Goal: Task Accomplishment & Management: Manage account settings

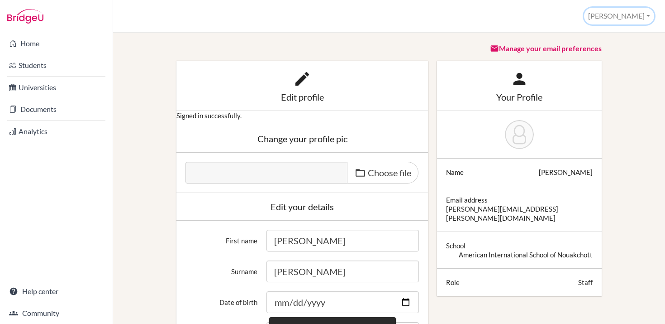
click at [641, 17] on button "[PERSON_NAME]" at bounding box center [619, 16] width 70 height 17
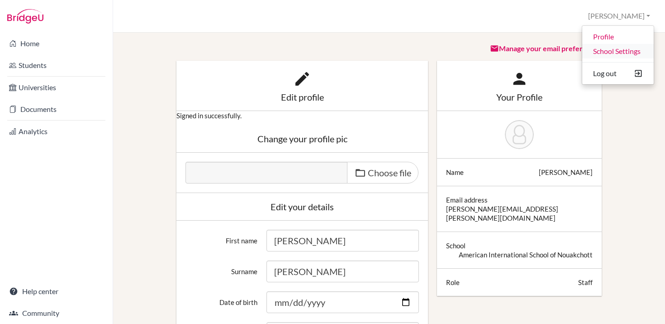
click at [613, 53] on link "School Settings" at bounding box center [619, 51] width 72 height 14
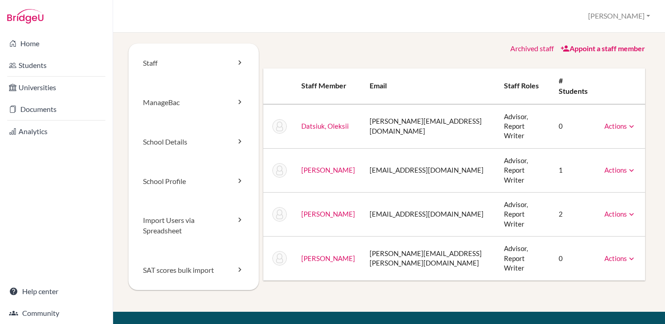
click at [540, 49] on link "Archived staff" at bounding box center [532, 48] width 43 height 9
click at [185, 105] on link "ManageBac" at bounding box center [194, 102] width 130 height 39
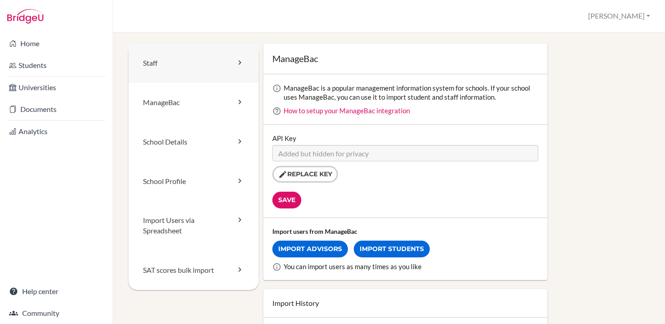
click at [159, 67] on link "Staff" at bounding box center [194, 62] width 130 height 39
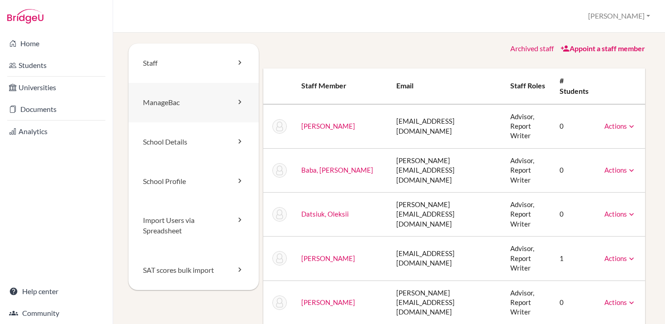
click at [172, 105] on link "ManageBac" at bounding box center [194, 102] width 130 height 39
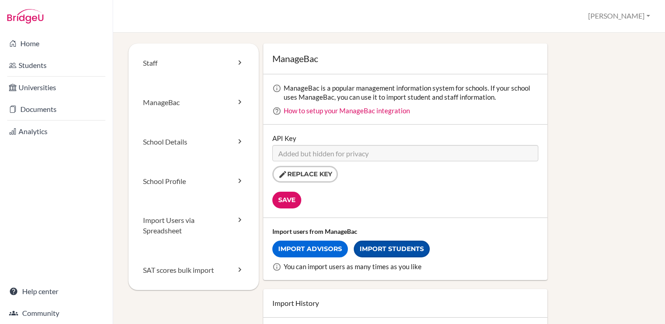
click at [385, 250] on link "Import Students" at bounding box center [392, 248] width 76 height 17
click at [169, 103] on link "ManageBac" at bounding box center [194, 102] width 130 height 39
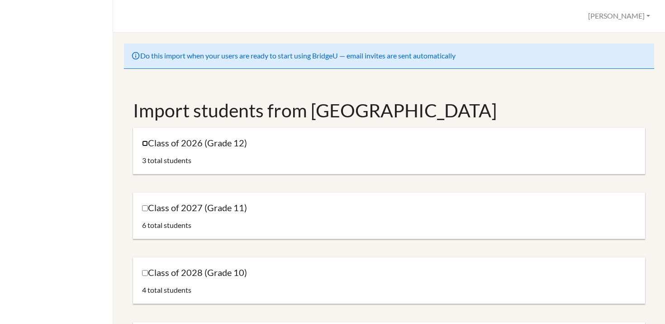
click at [148, 143] on input "Class of 2026 (Grade 12)" at bounding box center [145, 143] width 6 height 6
checkbox input "true"
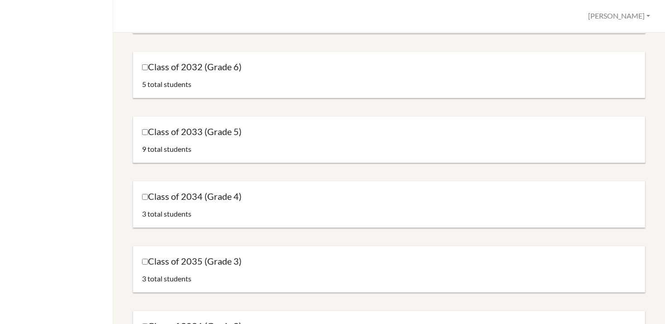
scroll to position [970, 0]
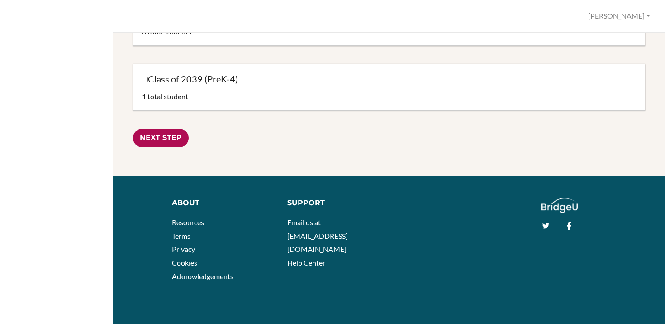
click at [163, 137] on input "Next Step" at bounding box center [161, 138] width 56 height 19
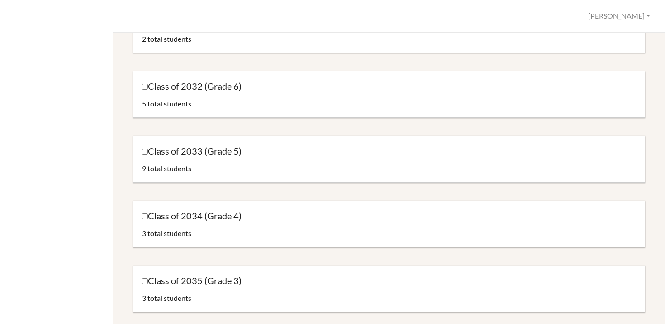
scroll to position [243, 0]
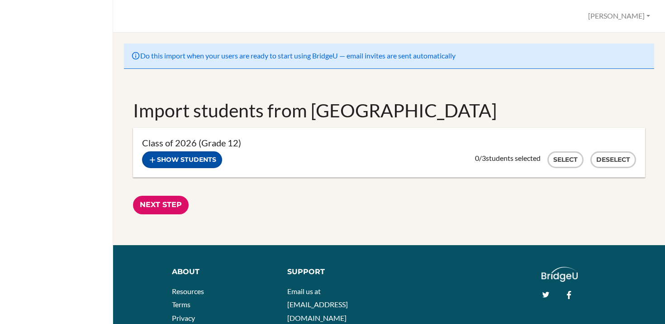
click at [190, 159] on button "Show students" at bounding box center [182, 159] width 80 height 17
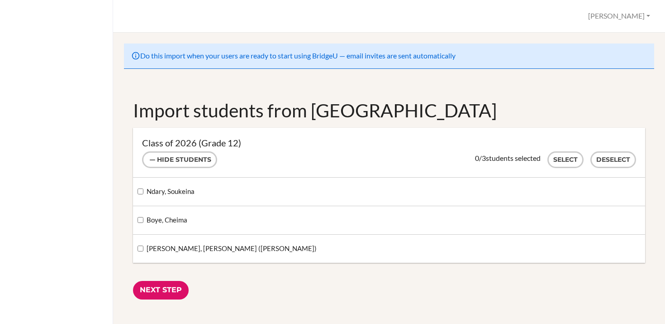
click at [143, 196] on label "Ndary, Soukeina" at bounding box center [166, 191] width 57 height 10
click at [143, 194] on input "Ndary, Soukeina" at bounding box center [141, 191] width 6 height 6
checkbox input "true"
click at [154, 291] on input "Next Step" at bounding box center [161, 290] width 56 height 19
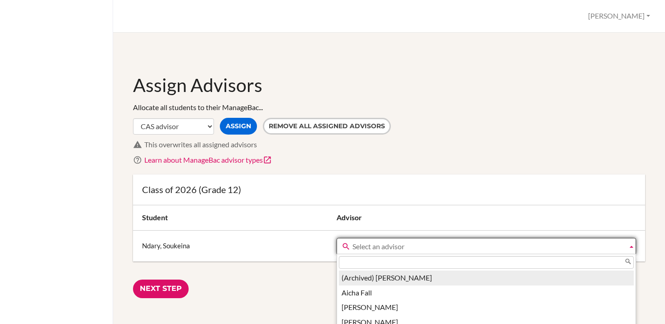
click at [373, 245] on span "Select an advisor" at bounding box center [489, 246] width 272 height 16
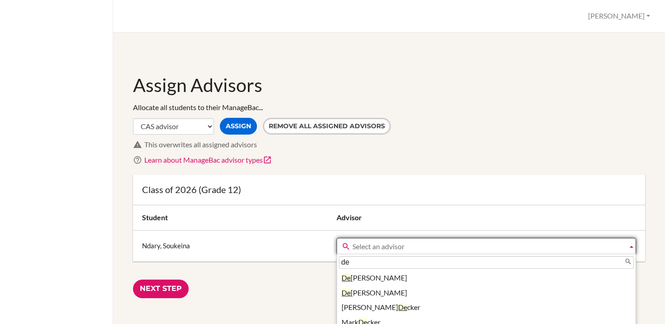
type input "de"
click at [298, 62] on div "Assign Advisors Allocate all students to their ManageBac... CAS advisor EE advi…" at bounding box center [389, 184] width 530 height 283
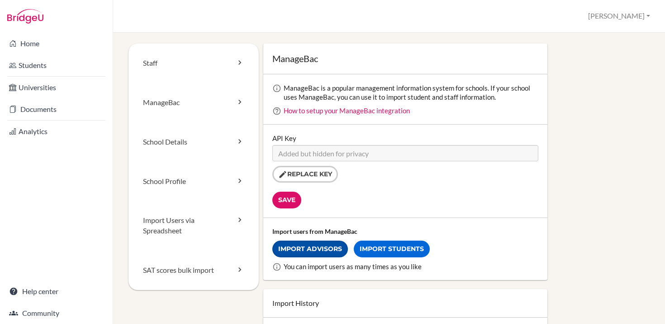
click at [314, 251] on link "Import Advisors" at bounding box center [310, 248] width 76 height 17
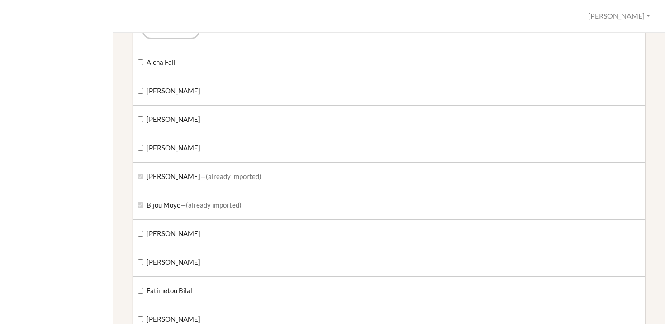
scroll to position [117, 0]
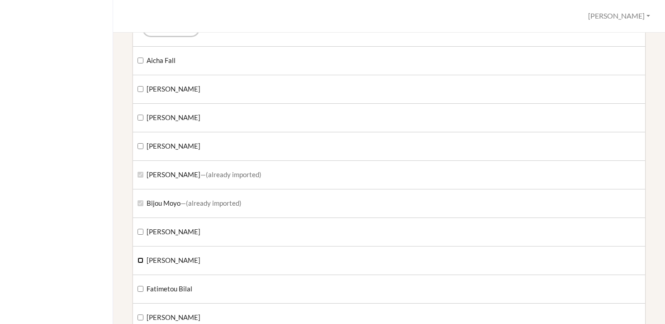
click at [142, 258] on input "[PERSON_NAME]" at bounding box center [141, 260] width 6 height 6
checkbox input "true"
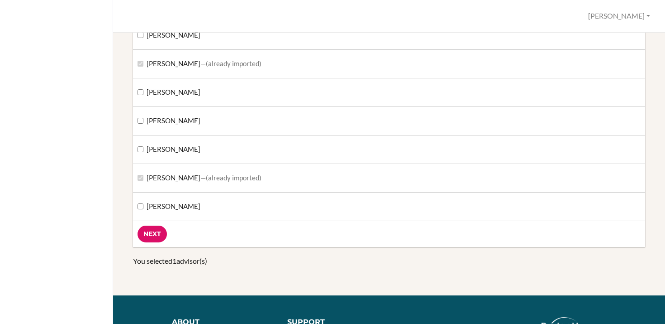
scroll to position [1231, 0]
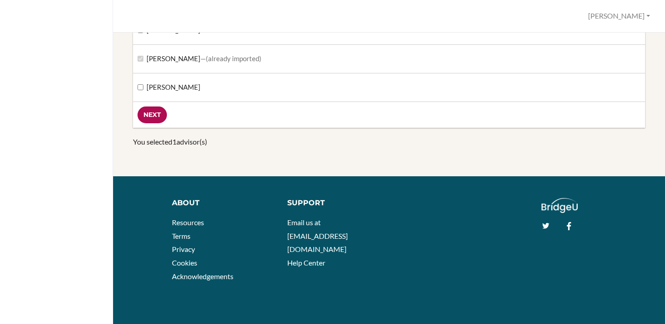
click at [153, 115] on input "Next" at bounding box center [152, 114] width 29 height 17
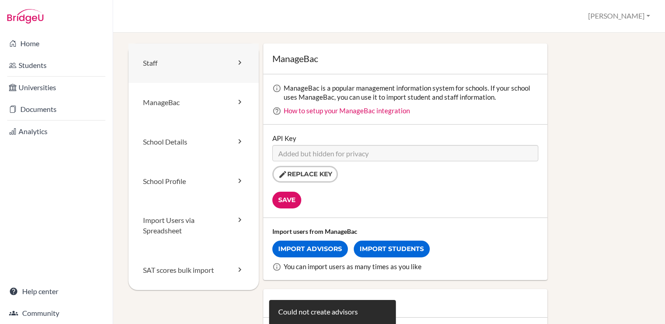
click at [167, 68] on link "Staff" at bounding box center [194, 62] width 130 height 39
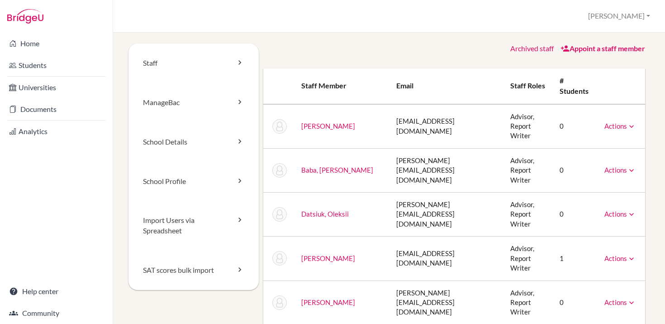
click at [538, 46] on link "Archived staff" at bounding box center [532, 48] width 43 height 9
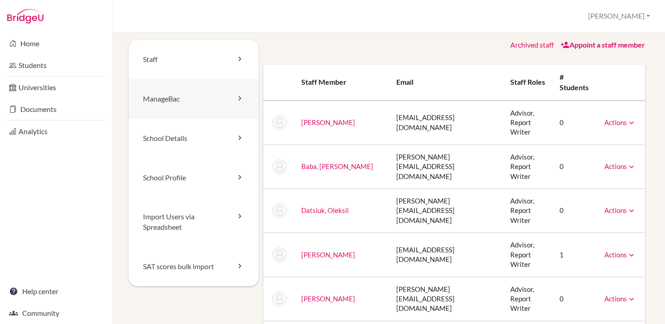
click at [159, 100] on link "ManageBac" at bounding box center [194, 98] width 130 height 39
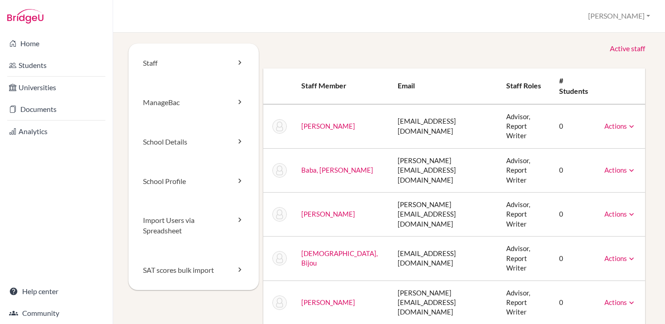
click at [632, 48] on link "Active staff" at bounding box center [627, 48] width 35 height 10
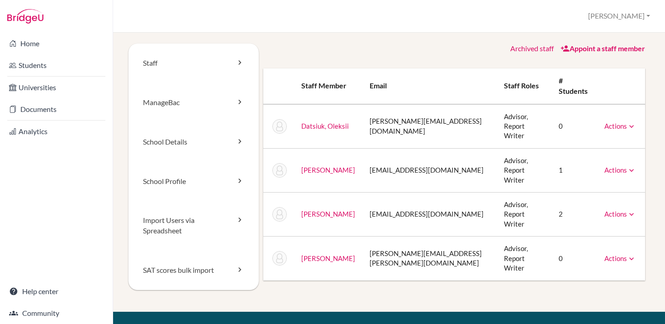
click at [521, 48] on link "Archived staff" at bounding box center [532, 48] width 43 height 9
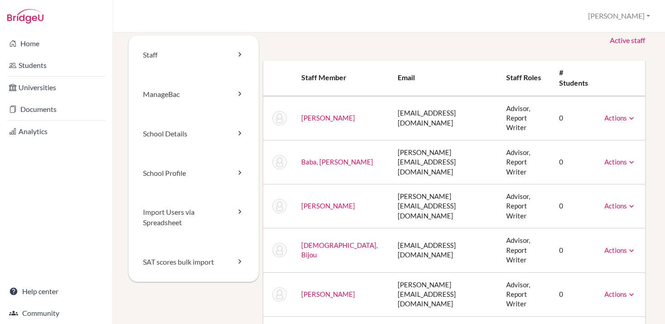
scroll to position [11, 0]
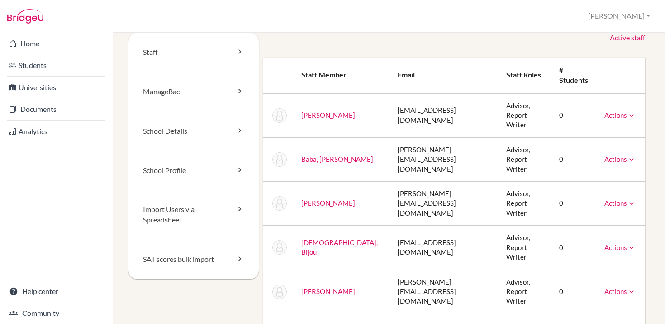
click at [628, 34] on link "Active staff" at bounding box center [627, 38] width 35 height 10
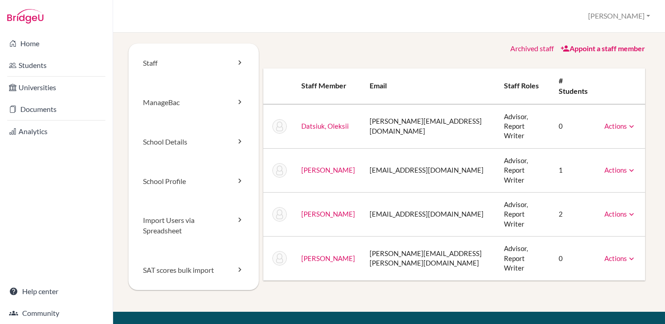
click at [591, 48] on link "Appoint a staff member" at bounding box center [603, 48] width 85 height 9
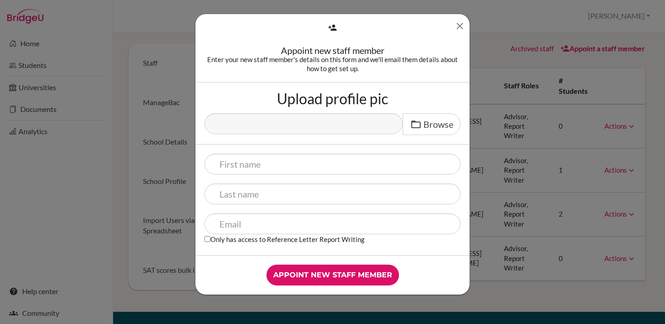
click at [463, 23] on icon "Close" at bounding box center [459, 25] width 11 height 11
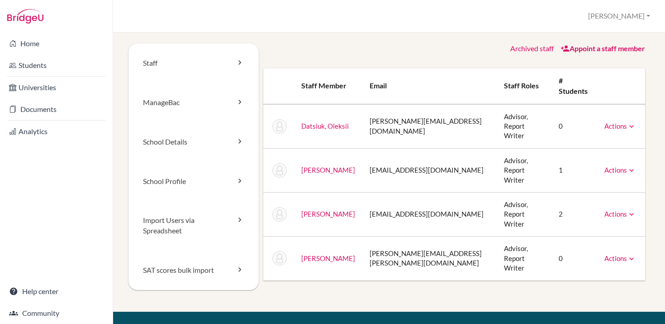
click at [521, 50] on link "Archived staff" at bounding box center [532, 48] width 43 height 9
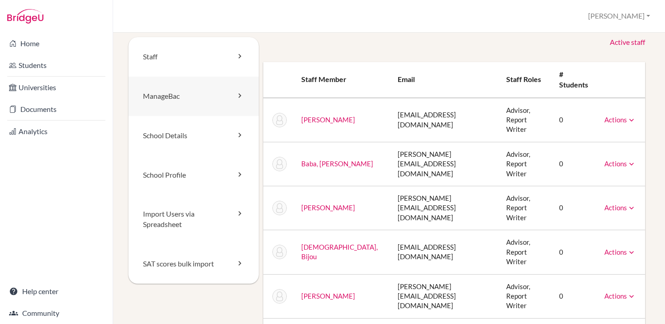
scroll to position [4, 0]
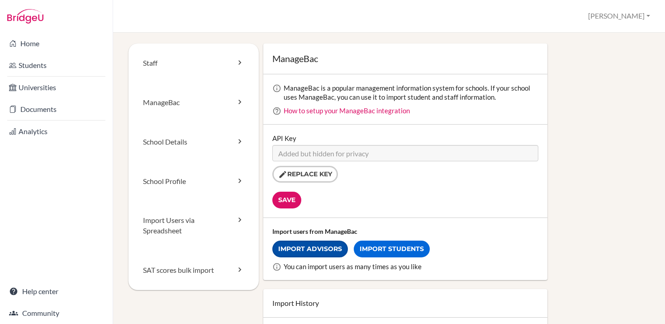
click at [324, 251] on link "Import Advisors" at bounding box center [310, 248] width 76 height 17
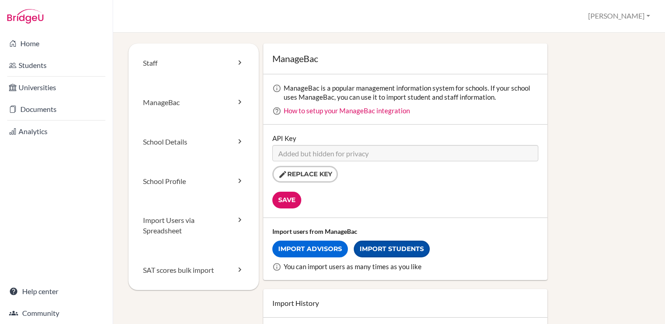
click at [387, 251] on link "Import Students" at bounding box center [392, 248] width 76 height 17
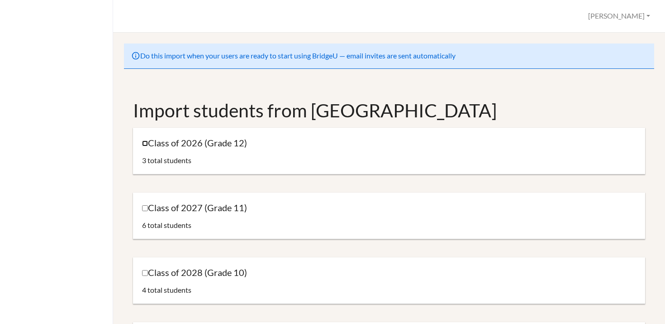
click at [145, 144] on input "Class of 2026 (Grade 12)" at bounding box center [145, 143] width 6 height 6
checkbox input "true"
click at [139, 212] on div "Class of 2027 (Grade 11) 6 total students" at bounding box center [389, 215] width 512 height 47
click at [145, 210] on input "Class of 2027 (Grade 11)" at bounding box center [145, 208] width 6 height 6
checkbox input "true"
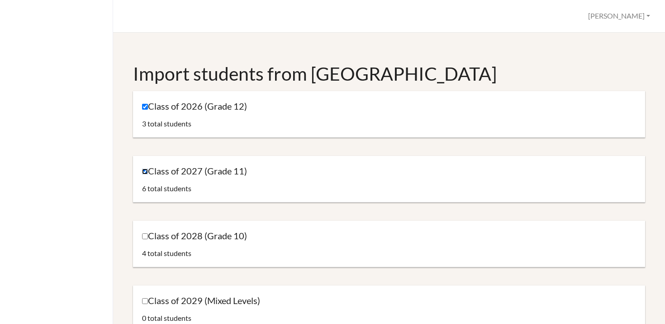
scroll to position [89, 0]
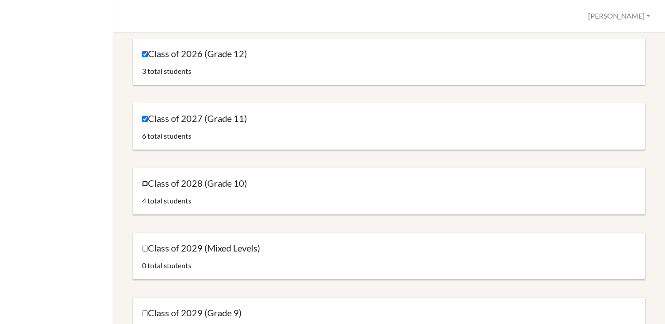
click at [142, 186] on input "Class of 2028 (Grade 10)" at bounding box center [145, 184] width 6 height 6
checkbox input "true"
click at [144, 120] on input "Class of 2027 (Grade 11)" at bounding box center [145, 119] width 6 height 6
checkbox input "false"
click at [143, 186] on label "Class of 2028 (Grade 10)" at bounding box center [194, 183] width 105 height 12
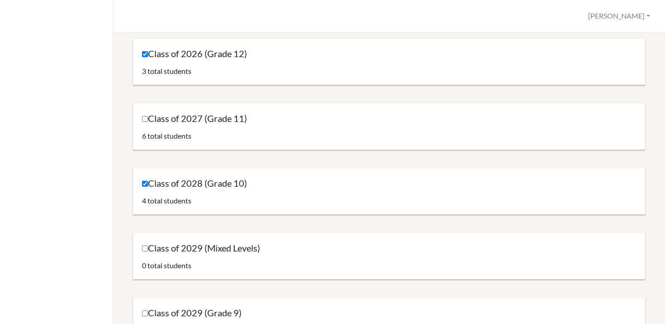
click at [143, 186] on input "Class of 2028 (Grade 10)" at bounding box center [145, 184] width 6 height 6
checkbox input "false"
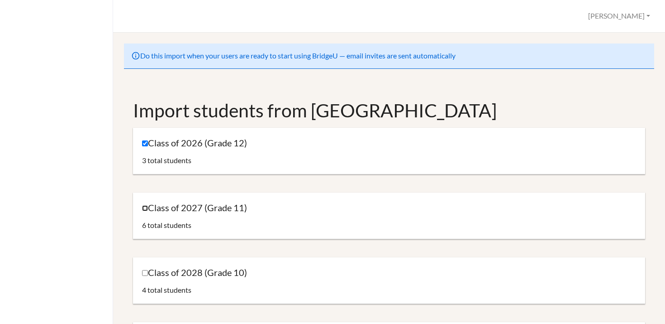
click at [143, 209] on input "Class of 2027 (Grade 11)" at bounding box center [145, 208] width 6 height 6
checkbox input "true"
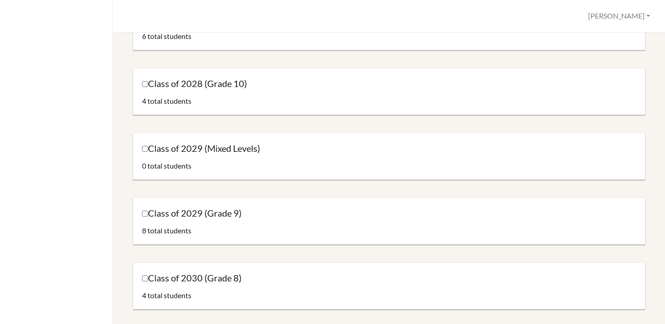
scroll to position [184, 0]
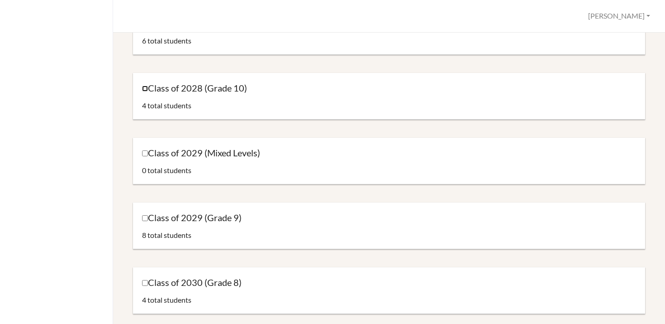
click at [145, 88] on input "Class of 2028 (Grade 10)" at bounding box center [145, 89] width 6 height 6
checkbox input "true"
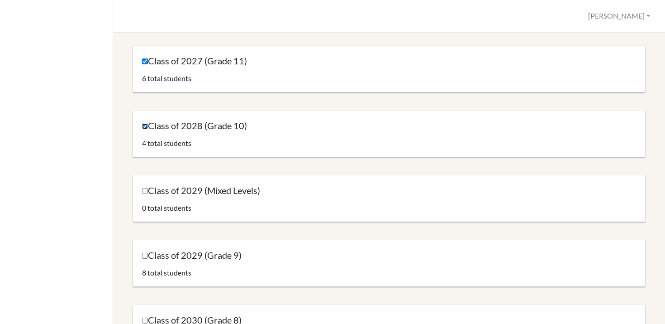
scroll to position [149, 0]
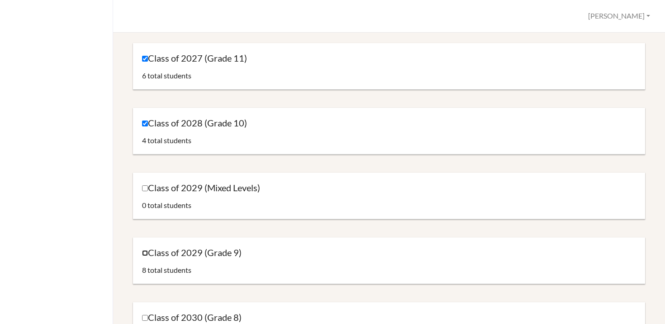
click at [142, 251] on input "Class of 2029 (Grade 9)" at bounding box center [145, 253] width 6 height 6
checkbox input "true"
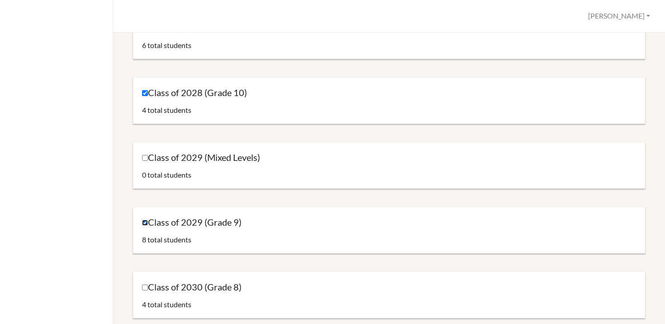
scroll to position [208, 0]
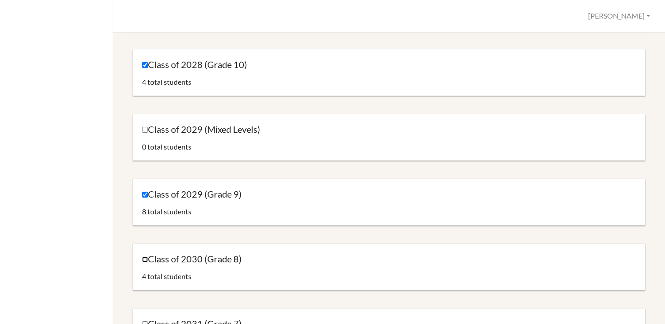
click at [143, 259] on input "Class of 2030 (Grade 8)" at bounding box center [145, 259] width 6 height 6
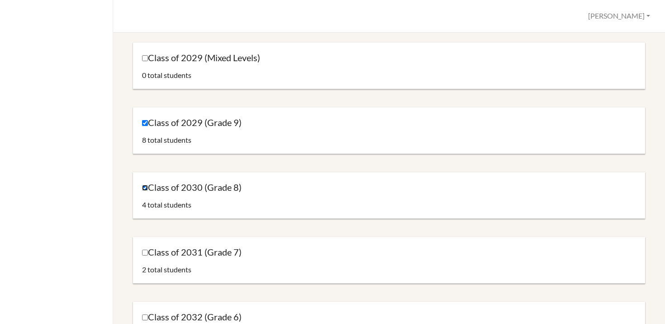
scroll to position [272, 0]
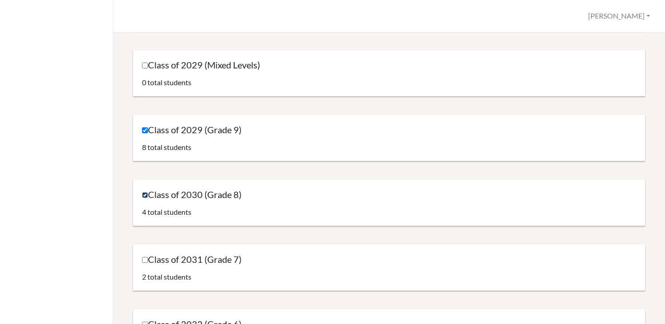
click at [146, 196] on input "Class of 2030 (Grade 8)" at bounding box center [145, 195] width 6 height 6
checkbox input "false"
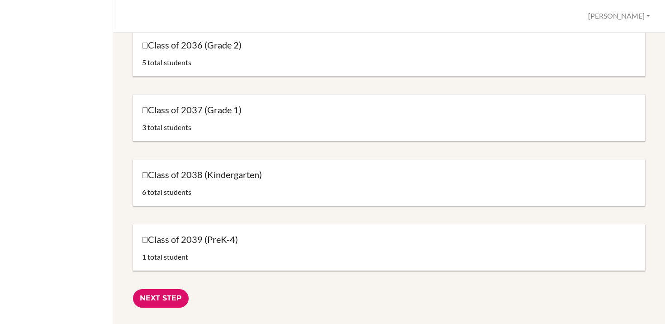
scroll to position [823, 0]
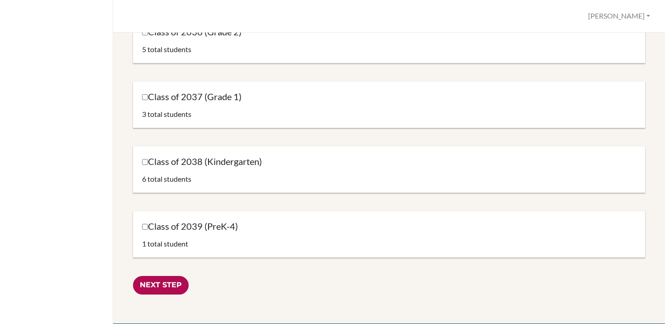
click at [149, 284] on input "Next Step" at bounding box center [161, 285] width 56 height 19
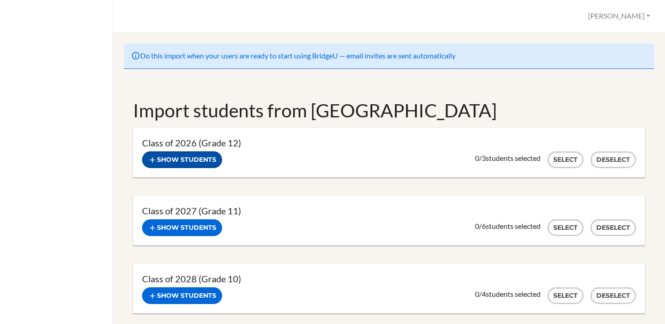
click at [184, 161] on button "Show students" at bounding box center [182, 159] width 80 height 17
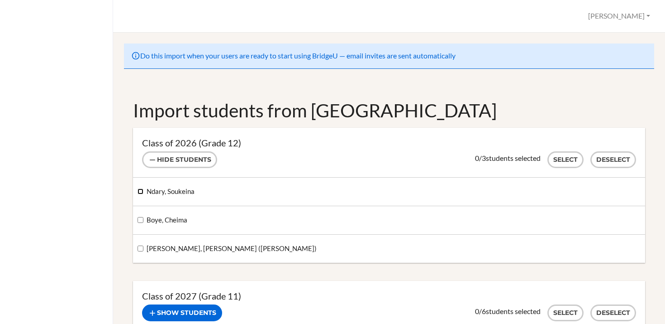
click at [139, 193] on input "Ndary, Soukeina" at bounding box center [141, 191] width 6 height 6
checkbox input "true"
click at [568, 158] on button "Select" at bounding box center [566, 159] width 36 height 17
checkbox input "true"
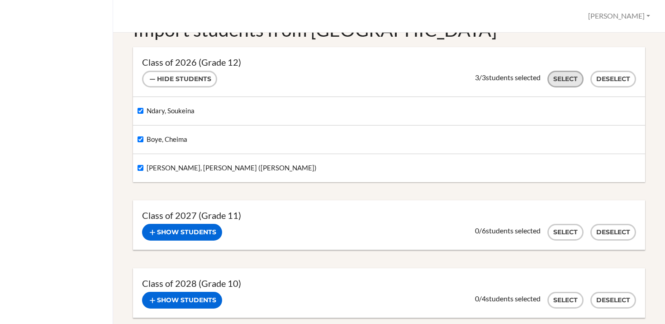
scroll to position [103, 0]
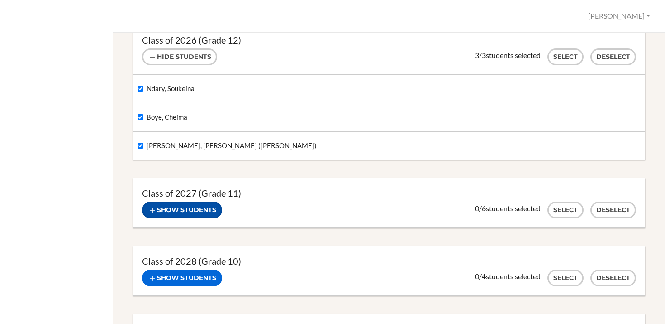
click at [172, 210] on button "Show students" at bounding box center [182, 209] width 80 height 17
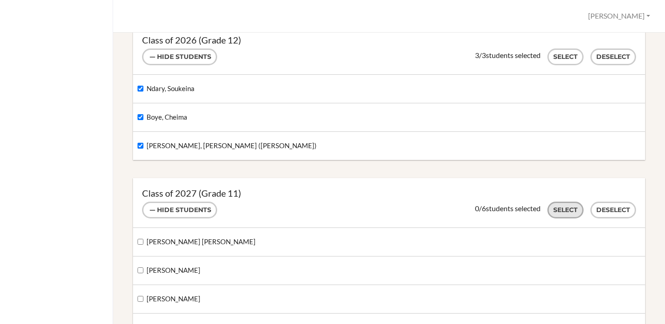
click at [562, 210] on button "Select" at bounding box center [566, 209] width 36 height 17
checkbox input "true"
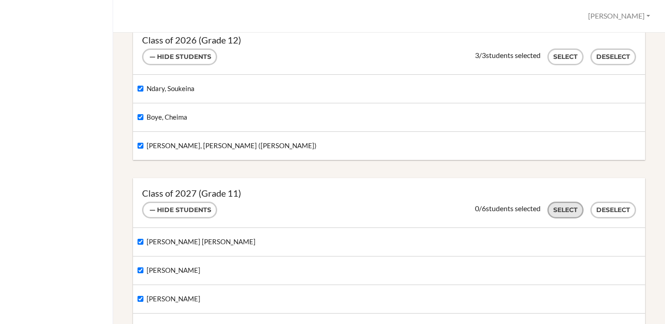
checkbox input "true"
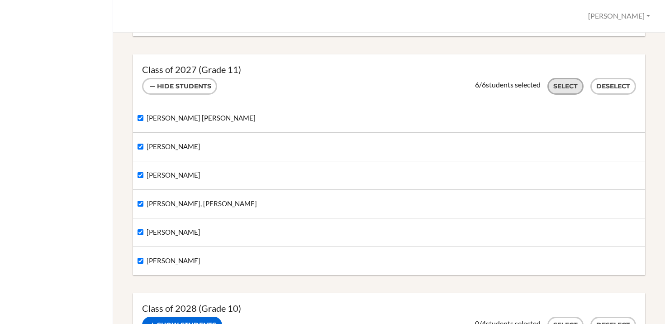
scroll to position [310, 0]
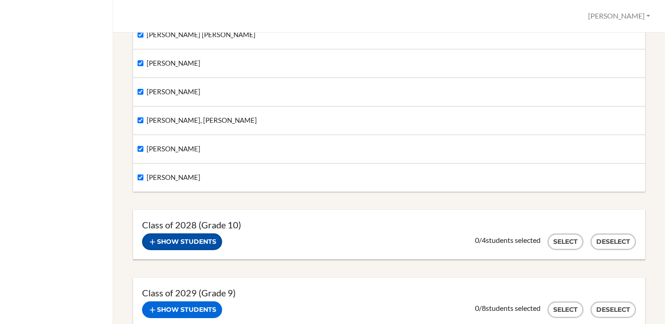
click at [201, 239] on button "Show students" at bounding box center [182, 241] width 80 height 17
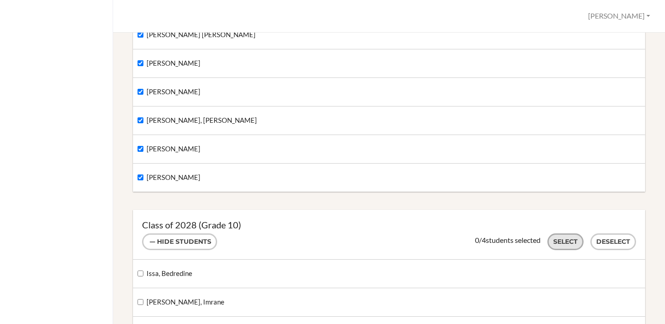
click at [558, 241] on button "Select" at bounding box center [566, 241] width 36 height 17
checkbox input "true"
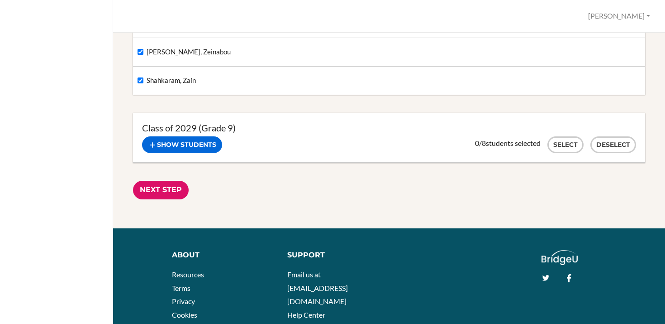
scroll to position [617, 0]
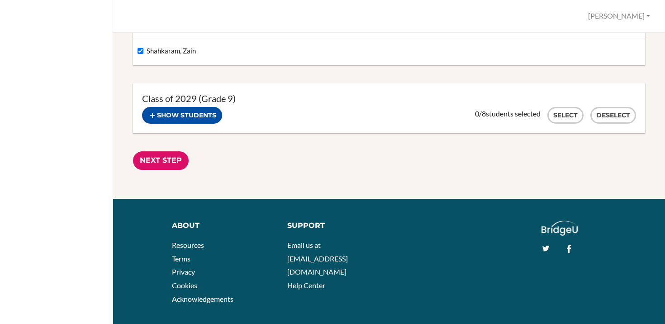
click at [209, 117] on button "Show students" at bounding box center [182, 115] width 80 height 17
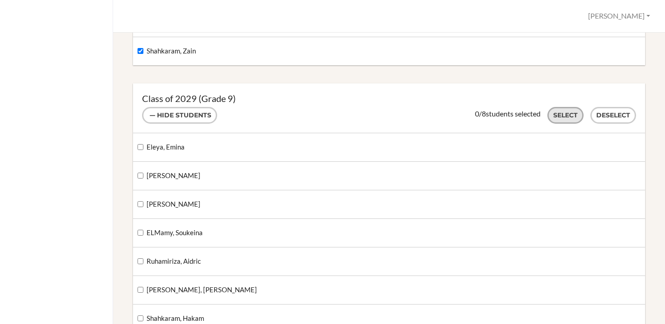
click at [558, 110] on button "Select" at bounding box center [566, 115] width 36 height 17
checkbox input "true"
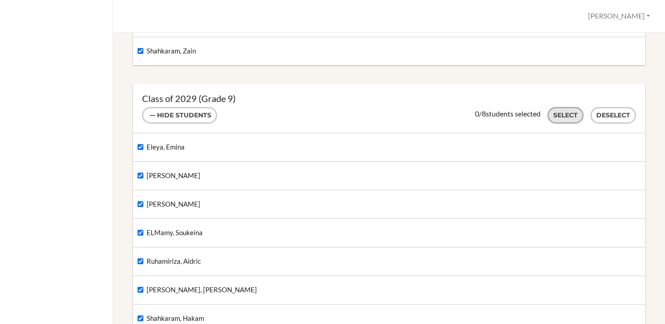
checkbox input "true"
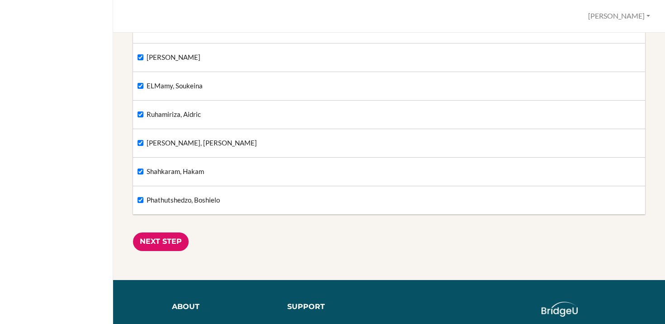
scroll to position [870, 0]
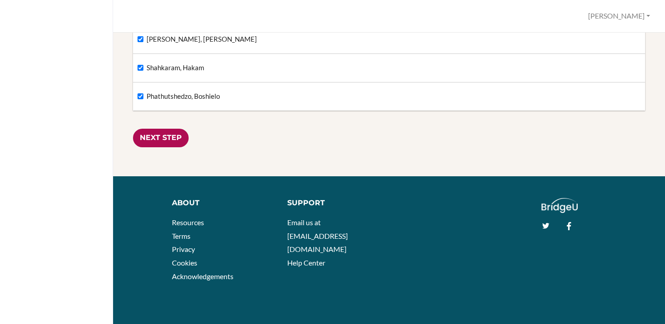
click at [148, 131] on input "Next Step" at bounding box center [161, 138] width 56 height 19
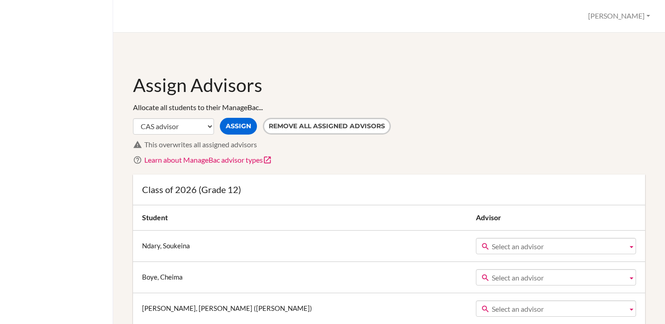
click at [496, 245] on span "Select an advisor" at bounding box center [558, 246] width 132 height 16
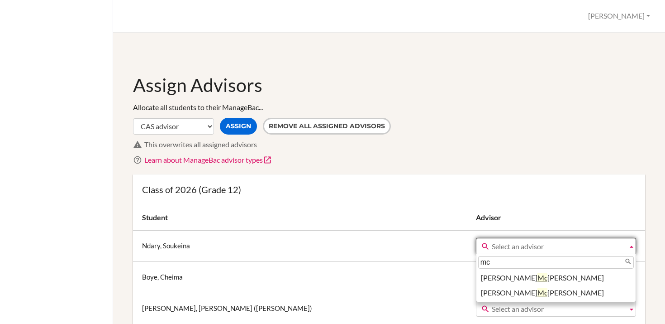
type input "mc"
click at [642, 17] on button "[PERSON_NAME]" at bounding box center [619, 16] width 70 height 17
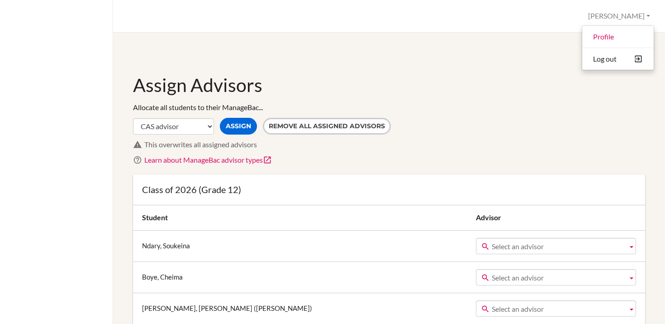
click at [540, 250] on span "Select an advisor" at bounding box center [558, 246] width 132 height 16
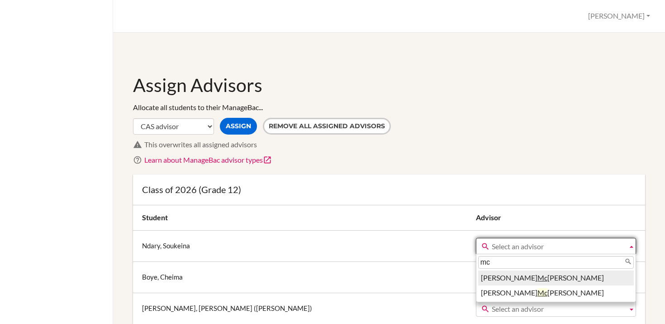
type input "mc"
click at [522, 276] on li "Deborah Mc Corkle" at bounding box center [556, 277] width 156 height 15
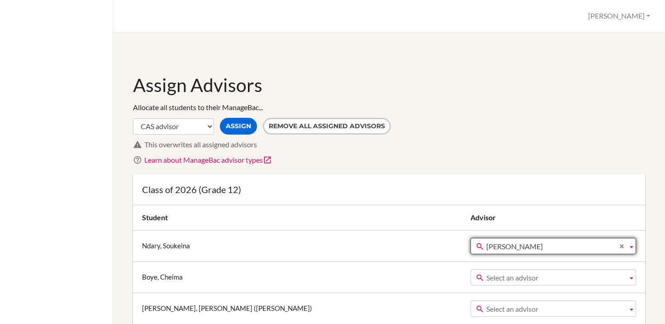
click at [498, 280] on span "Select an advisor" at bounding box center [556, 277] width 138 height 16
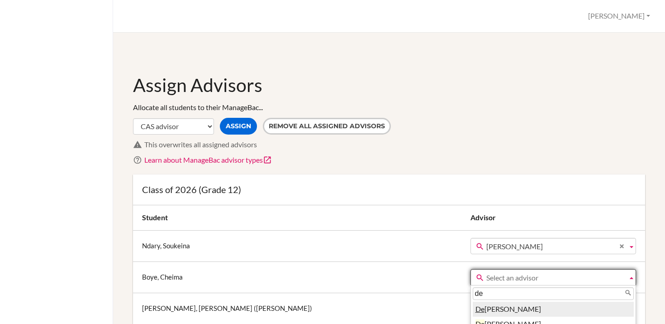
type input "de"
click at [489, 309] on li "De borah Mc Corkle" at bounding box center [554, 308] width 162 height 15
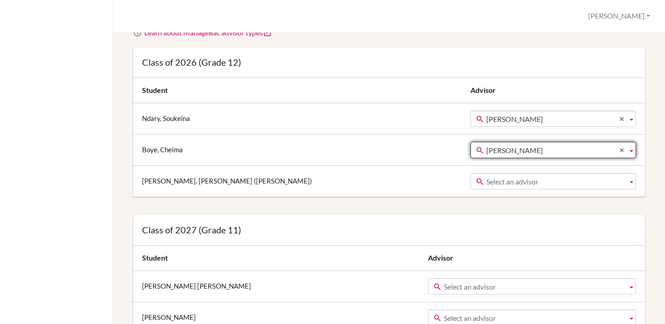
scroll to position [207, 0]
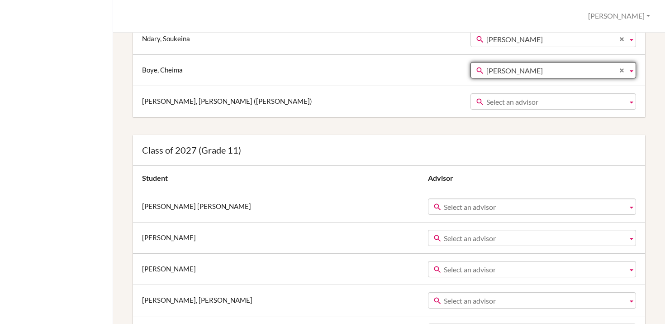
click at [633, 103] on b at bounding box center [632, 101] width 8 height 15
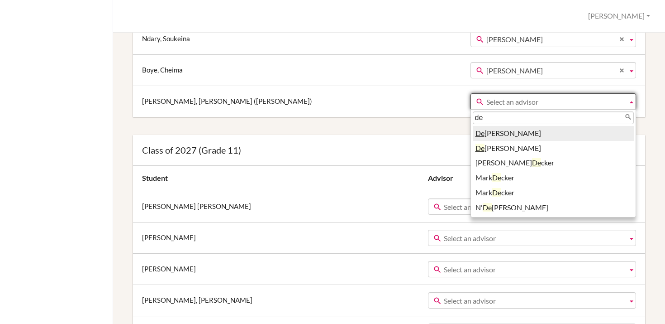
type input "de"
click at [489, 134] on li "De borah Mc Corkle" at bounding box center [554, 133] width 162 height 15
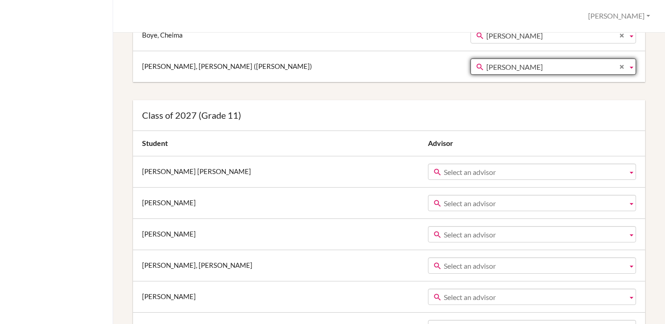
scroll to position [255, 0]
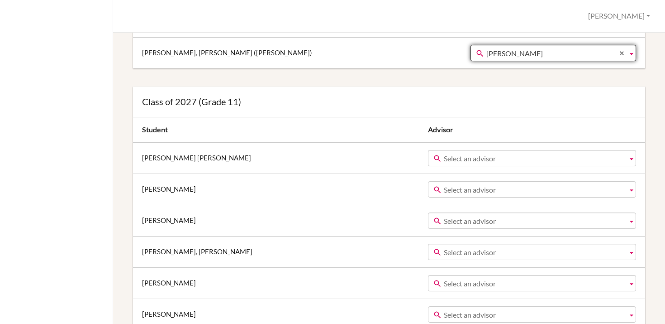
click at [634, 159] on b at bounding box center [632, 157] width 8 height 15
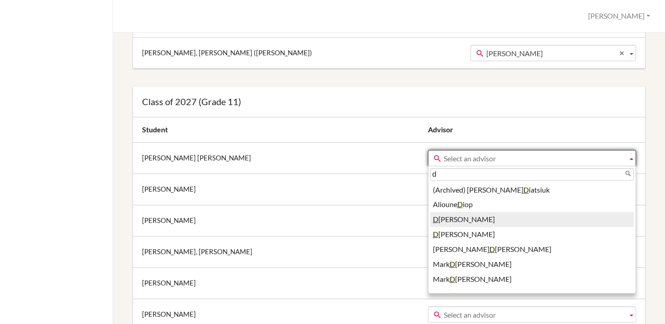
type input "d"
click at [430, 218] on li "D eborah Mc Corkle" at bounding box center [532, 219] width 204 height 15
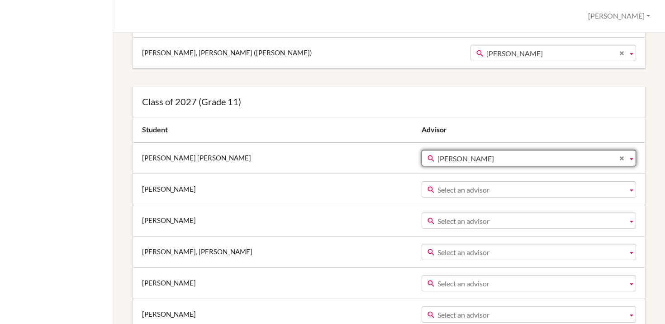
scroll to position [263, 0]
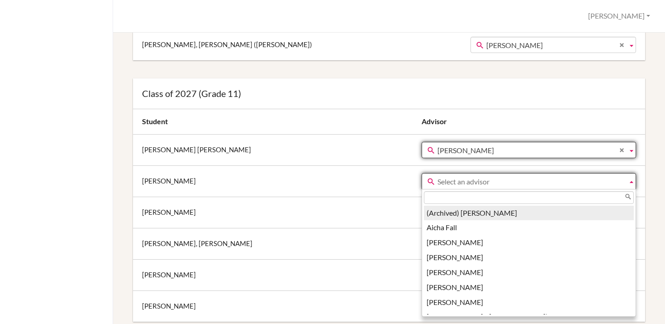
click at [631, 183] on b at bounding box center [632, 180] width 8 height 15
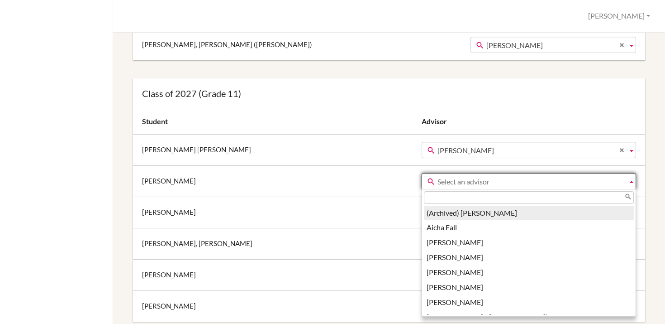
type input "e"
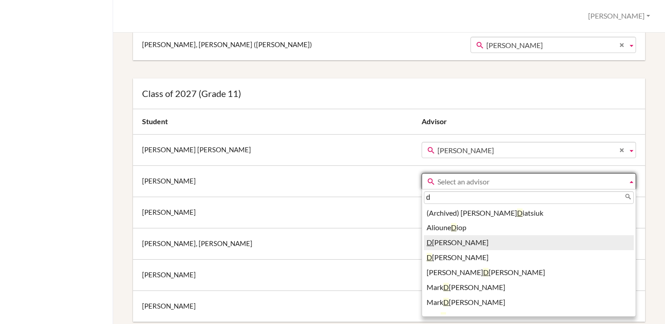
type input "d"
click at [430, 240] on li "D eborah Mc Corkle" at bounding box center [529, 242] width 210 height 15
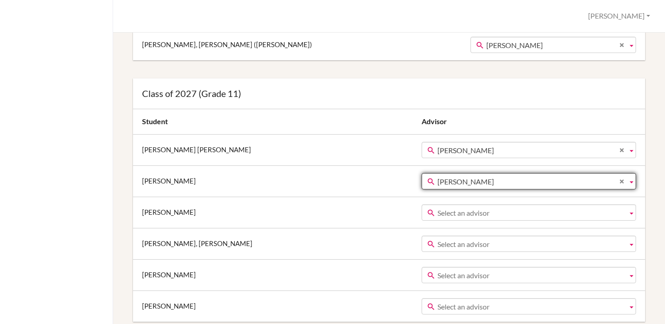
scroll to position [278, 0]
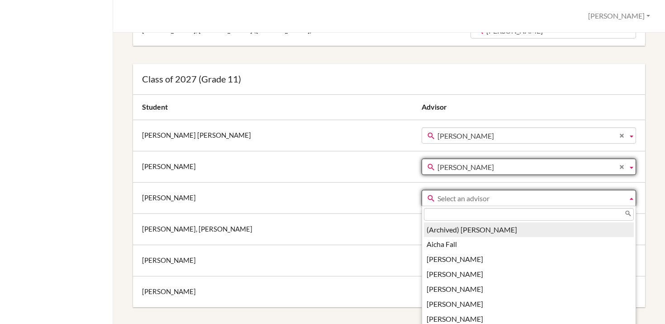
click at [633, 199] on b at bounding box center [632, 197] width 8 height 15
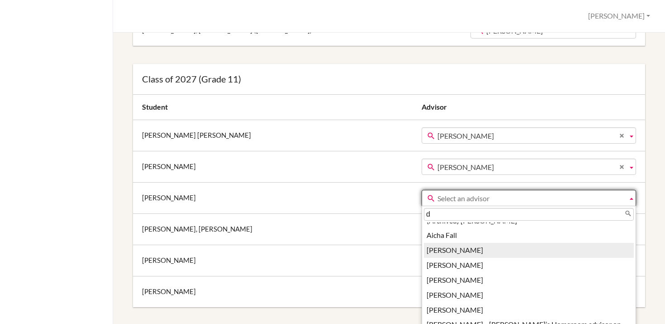
scroll to position [0, 0]
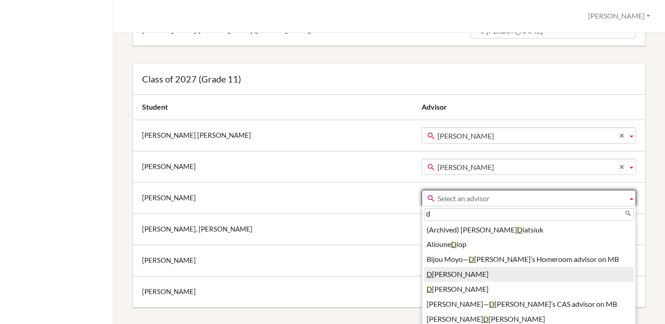
type input "d"
click at [427, 271] on li "D eborah Mc Corkle" at bounding box center [529, 274] width 210 height 15
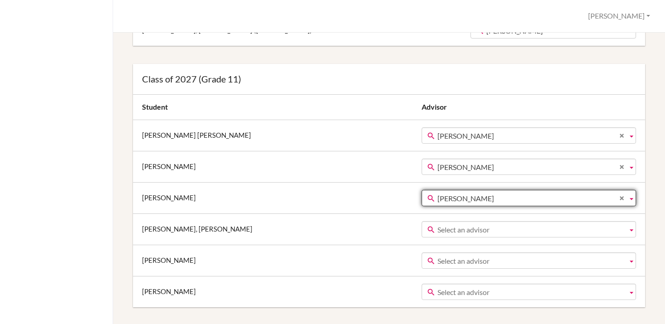
scroll to position [304, 0]
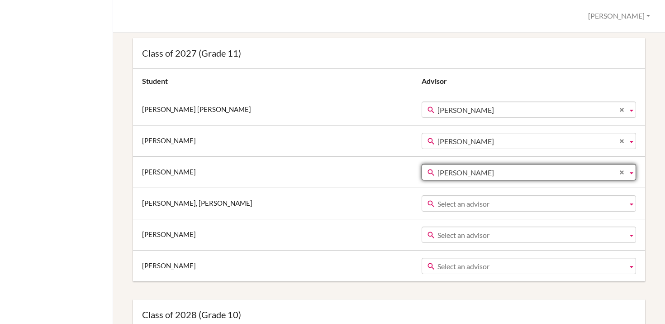
click at [632, 205] on b at bounding box center [632, 203] width 8 height 15
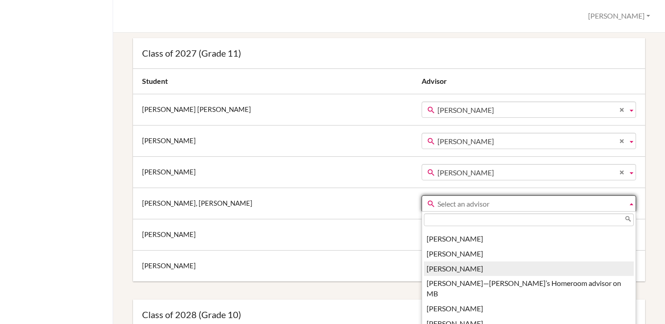
scroll to position [76, 0]
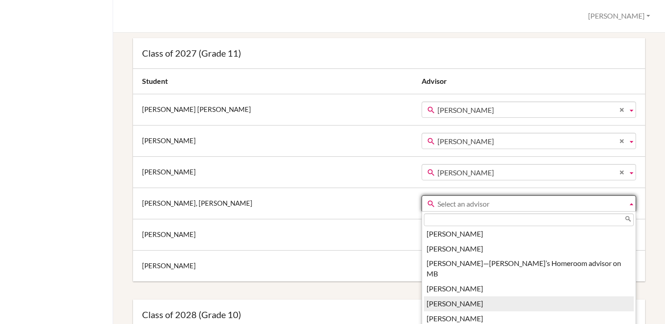
click at [438, 296] on li "Deborah Mc Corkle" at bounding box center [529, 303] width 210 height 15
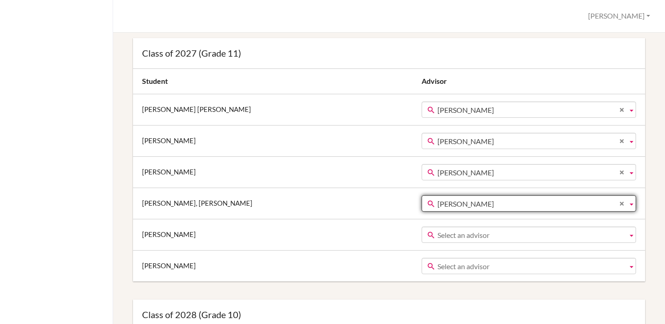
click at [630, 236] on b at bounding box center [632, 234] width 8 height 15
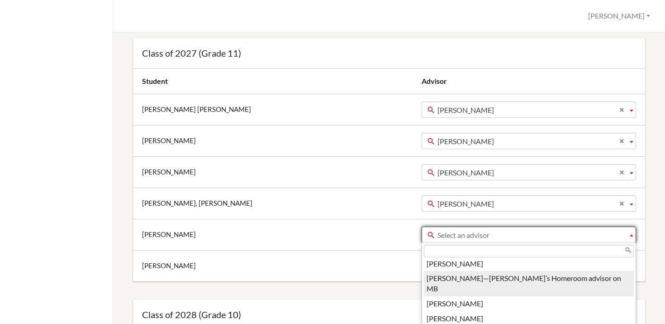
scroll to position [103, 0]
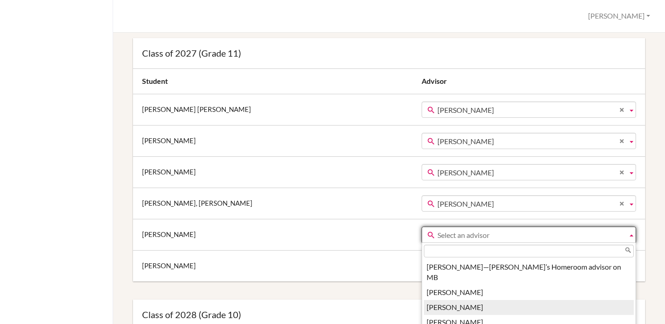
click at [451, 300] on li "Deborah Mc Corkle" at bounding box center [529, 307] width 210 height 15
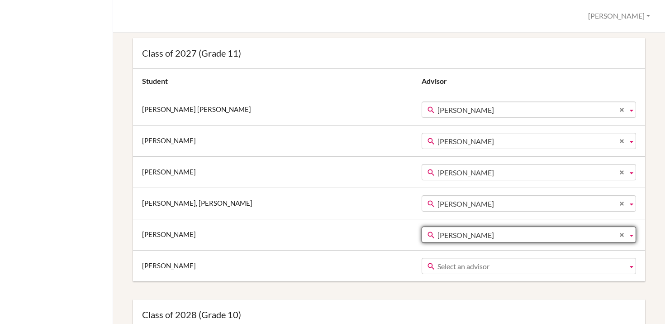
click at [632, 268] on b at bounding box center [632, 265] width 8 height 15
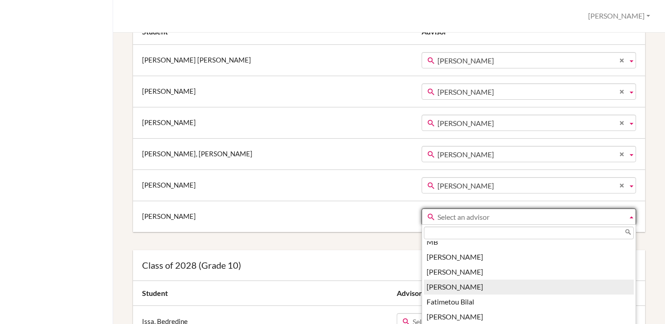
scroll to position [124, 0]
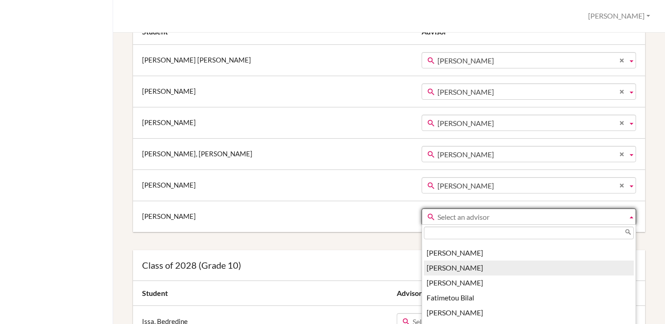
click at [459, 260] on li "Deborah Mc Corkle" at bounding box center [529, 267] width 210 height 15
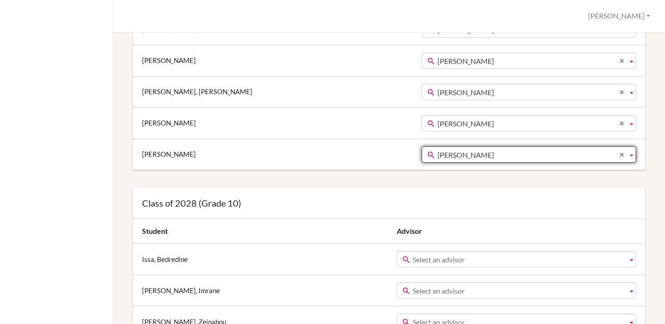
scroll to position [467, 0]
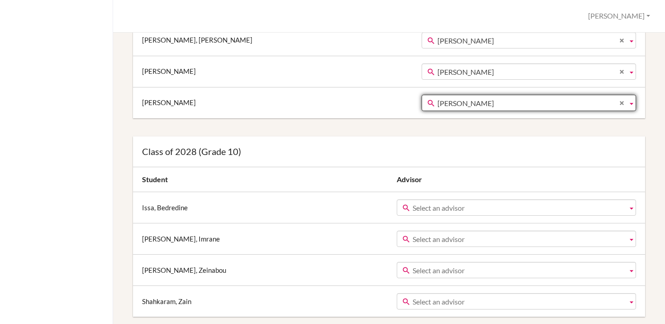
click at [632, 210] on b at bounding box center [632, 207] width 8 height 15
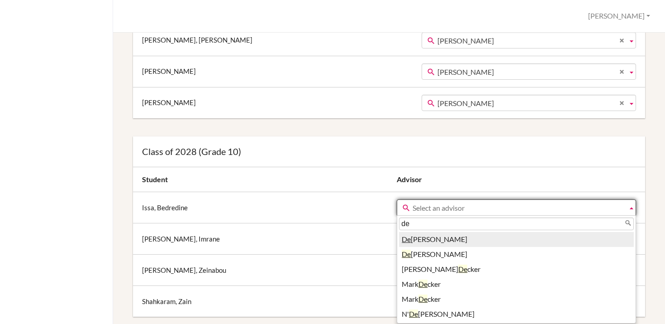
type input "de"
click at [446, 244] on li "De borah Mc Corkle" at bounding box center [516, 239] width 235 height 15
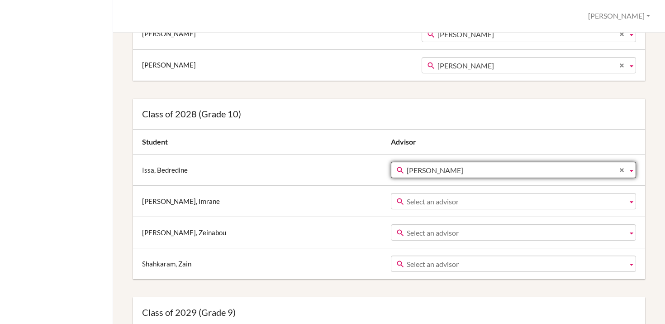
scroll to position [508, 0]
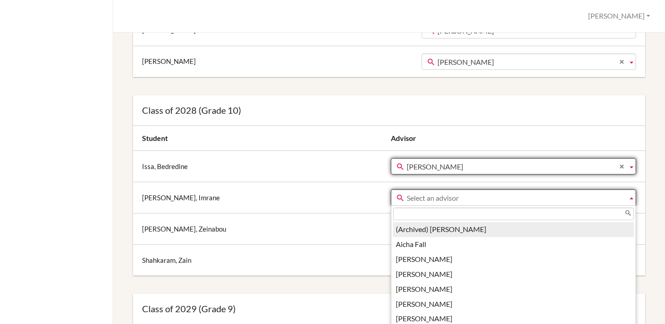
click at [632, 199] on b at bounding box center [632, 197] width 8 height 15
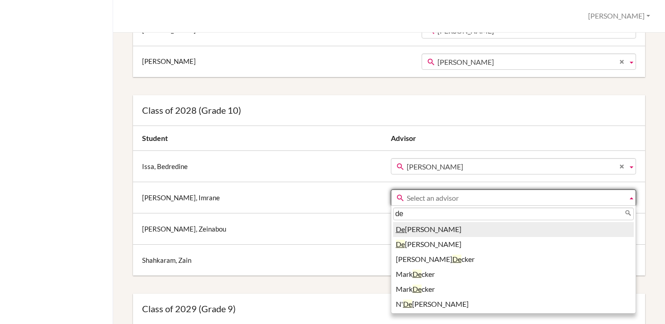
type input "de"
click at [418, 229] on li "De borah Mc Corkle" at bounding box center [513, 229] width 241 height 15
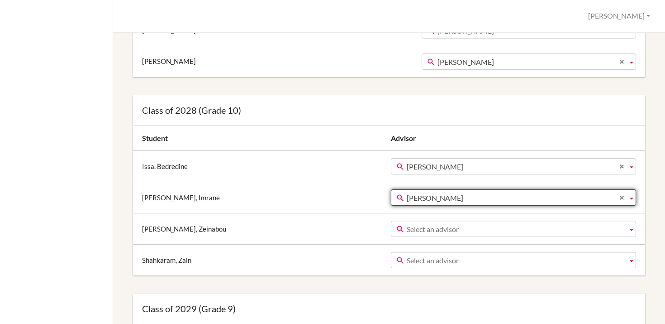
scroll to position [545, 0]
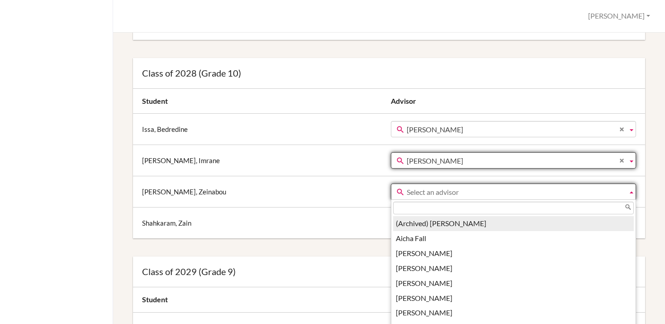
click at [632, 194] on b at bounding box center [632, 191] width 8 height 15
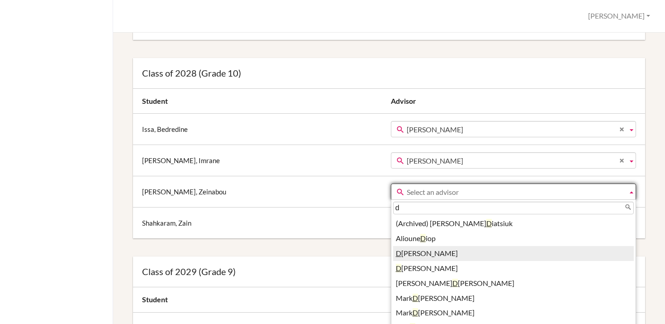
type input "d"
click at [407, 252] on li "D eborah Mc Corkle" at bounding box center [513, 253] width 241 height 15
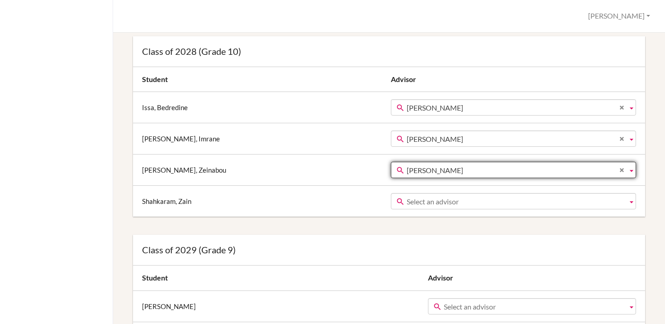
scroll to position [568, 0]
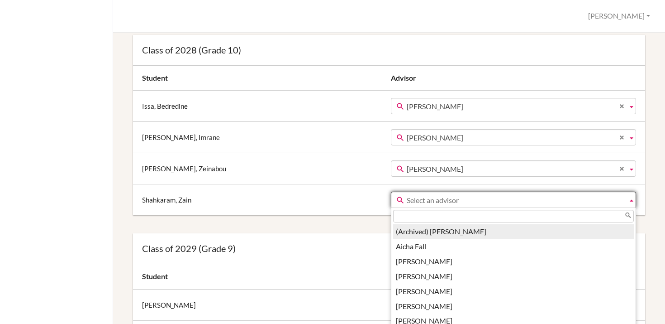
click at [634, 201] on b at bounding box center [632, 199] width 8 height 15
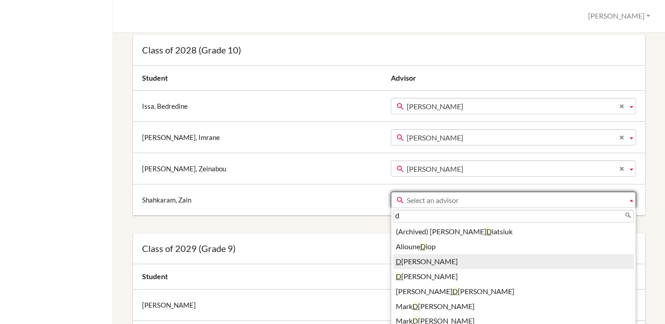
type input "d"
click at [425, 261] on li "D eborah Mc Corkle" at bounding box center [513, 261] width 241 height 15
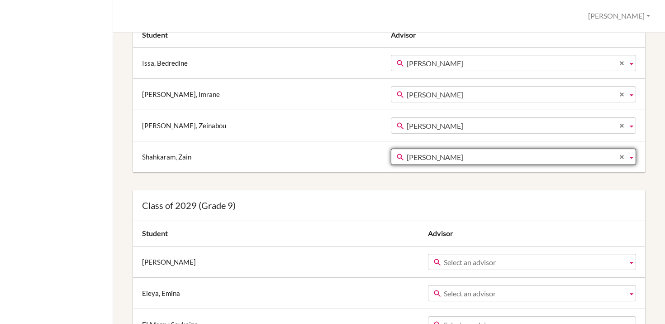
scroll to position [654, 0]
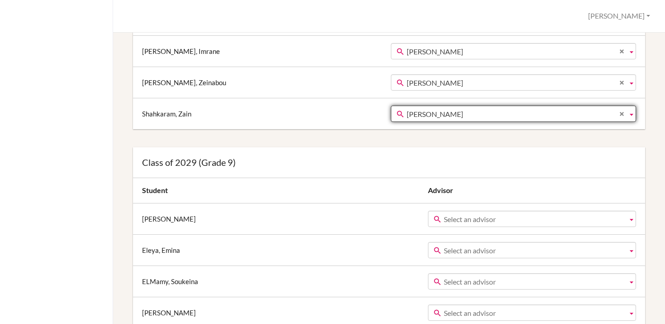
click at [632, 219] on b at bounding box center [632, 218] width 8 height 15
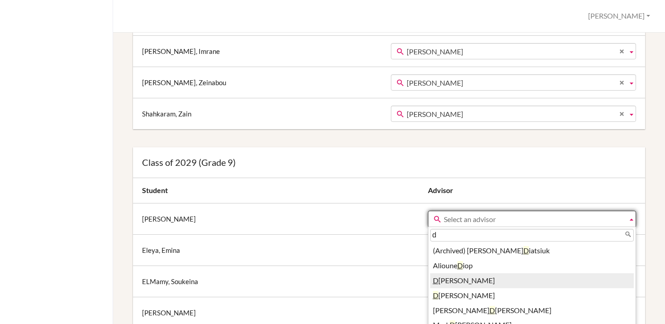
type input "d"
click at [440, 280] on li "D eborah Mc Corkle" at bounding box center [532, 280] width 204 height 15
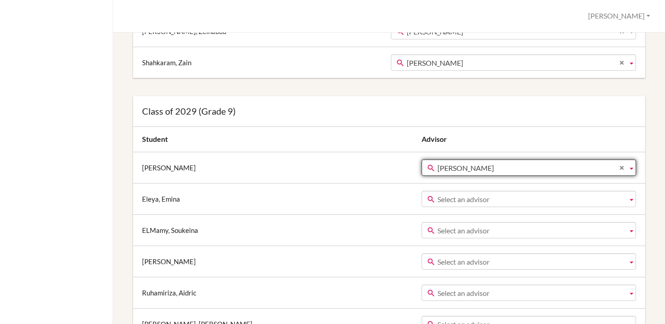
scroll to position [717, 0]
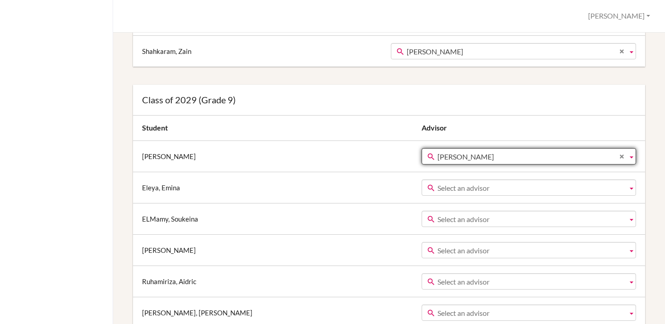
click at [633, 189] on b at bounding box center [632, 187] width 8 height 15
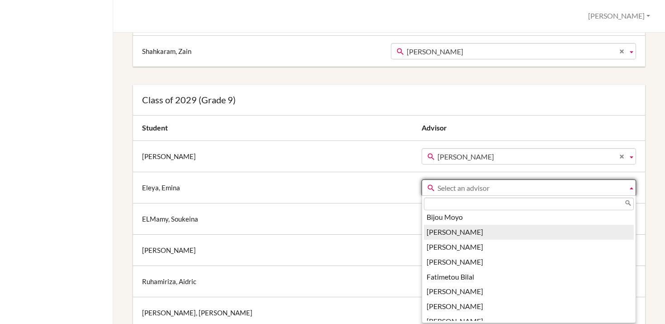
scroll to position [115, 0]
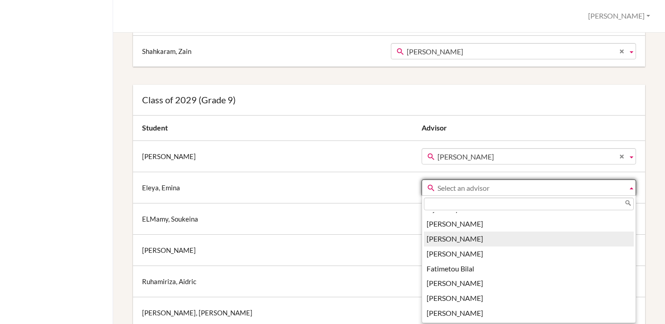
click at [433, 235] on li "Deborah Mc Corkle" at bounding box center [529, 238] width 210 height 15
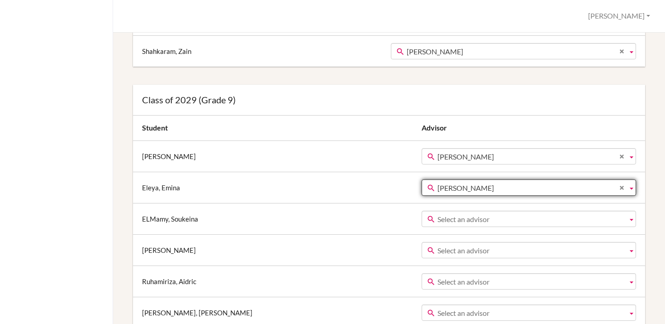
scroll to position [752, 0]
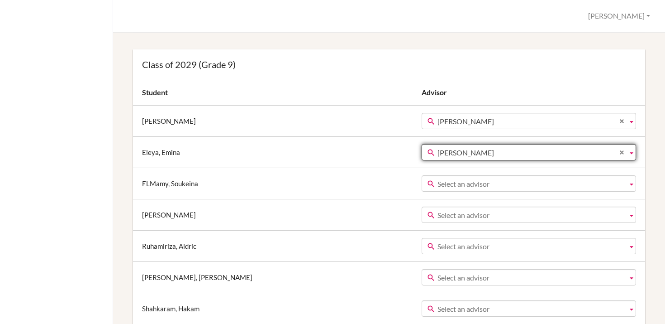
click at [633, 186] on b at bounding box center [632, 183] width 8 height 15
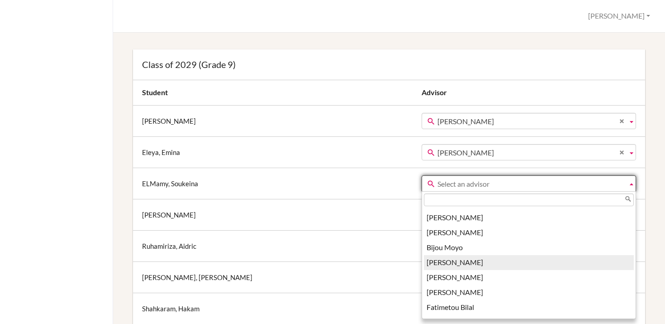
scroll to position [86, 0]
click at [424, 260] on li "Deborah Mc Corkle" at bounding box center [529, 262] width 210 height 15
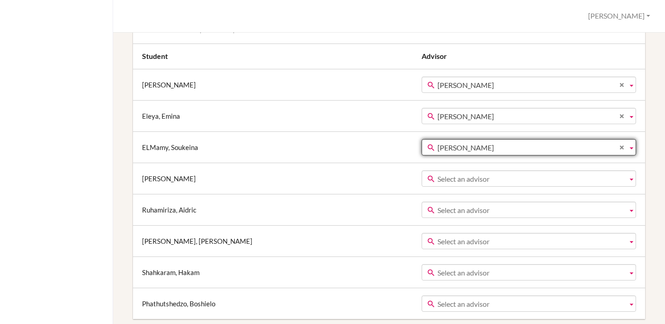
scroll to position [799, 0]
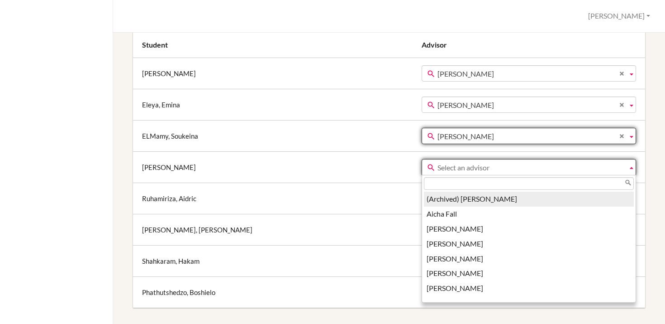
click at [631, 169] on b at bounding box center [632, 166] width 8 height 15
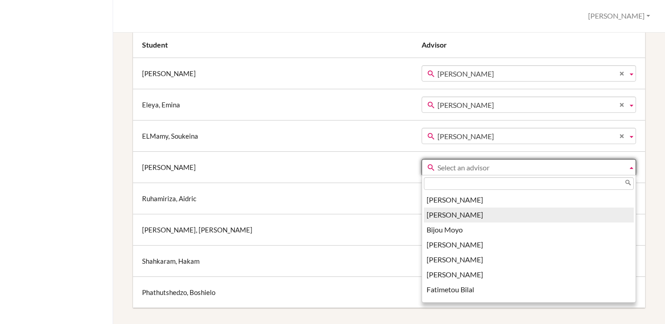
scroll to position [74, 0]
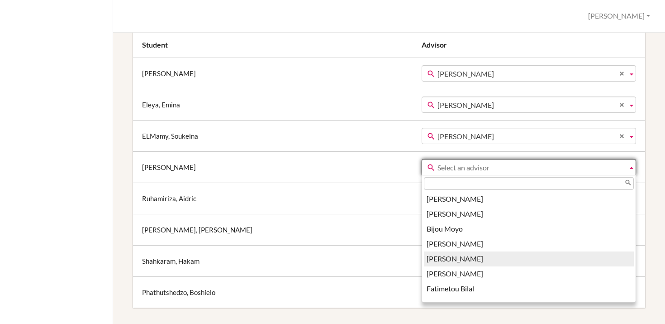
click at [424, 256] on li "Deborah Mc Corkle" at bounding box center [529, 258] width 210 height 15
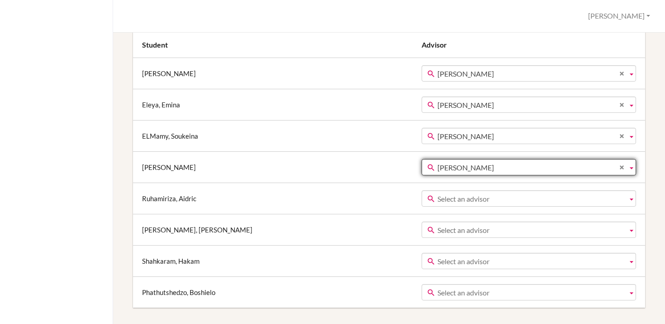
scroll to position [831, 0]
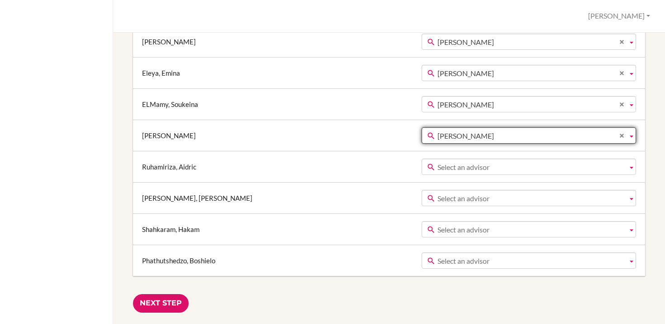
click at [631, 167] on b at bounding box center [632, 166] width 8 height 15
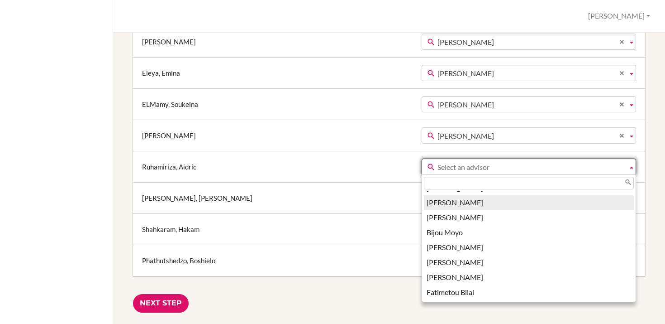
scroll to position [74, 0]
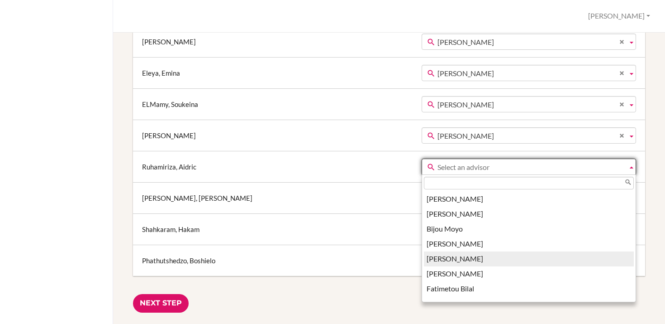
click at [424, 253] on li "Deborah Mc Corkle" at bounding box center [529, 258] width 210 height 15
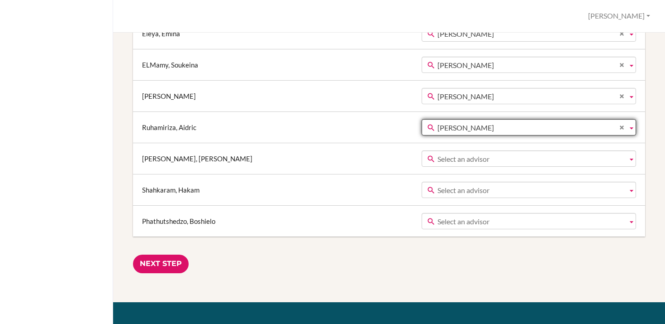
scroll to position [900, 0]
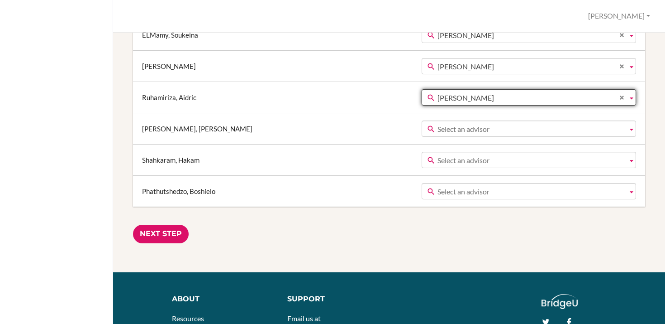
click at [633, 131] on b at bounding box center [632, 128] width 8 height 15
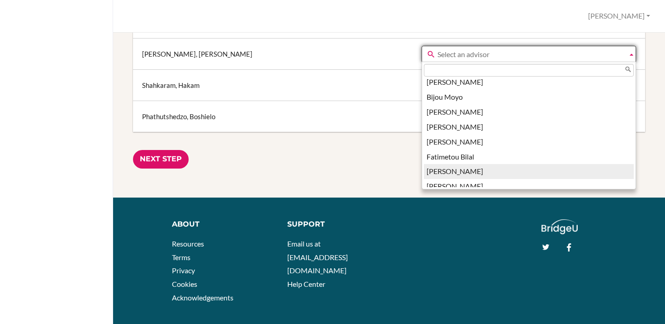
scroll to position [115, 0]
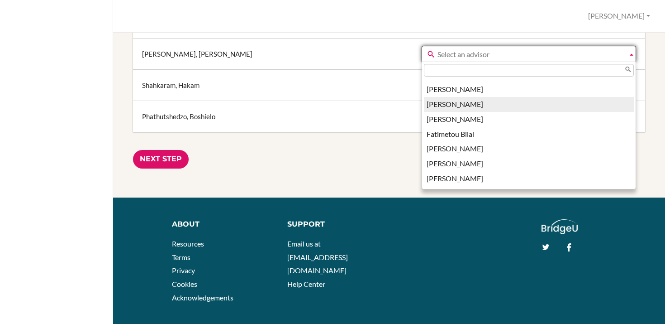
click at [458, 105] on li "Deborah Mc Corkle" at bounding box center [529, 104] width 210 height 15
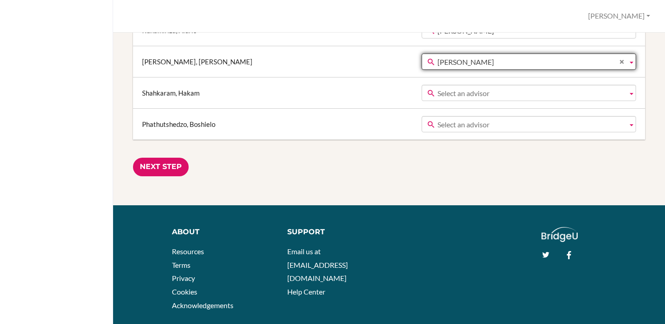
scroll to position [962, 0]
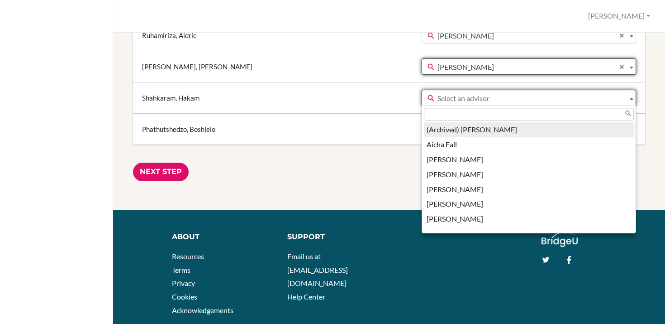
click at [634, 99] on b at bounding box center [632, 97] width 8 height 15
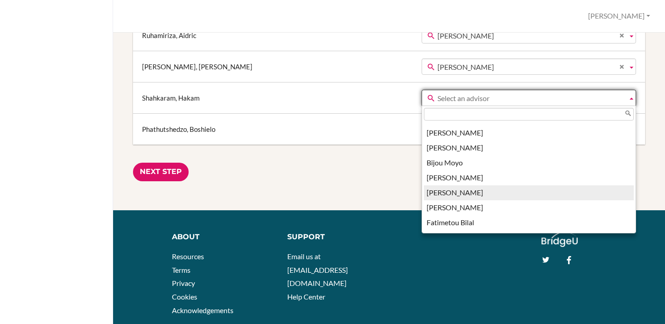
scroll to position [72, 0]
click at [424, 194] on li "Deborah Mc Corkle" at bounding box center [529, 191] width 210 height 15
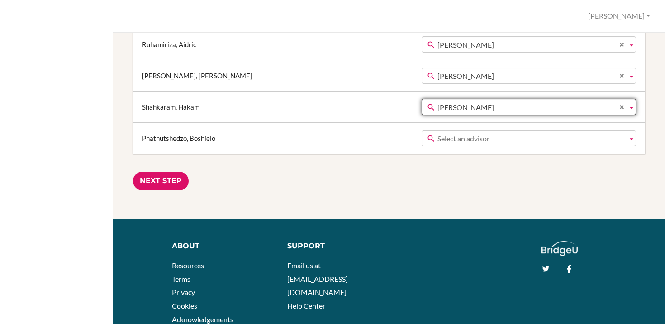
scroll to position [946, 0]
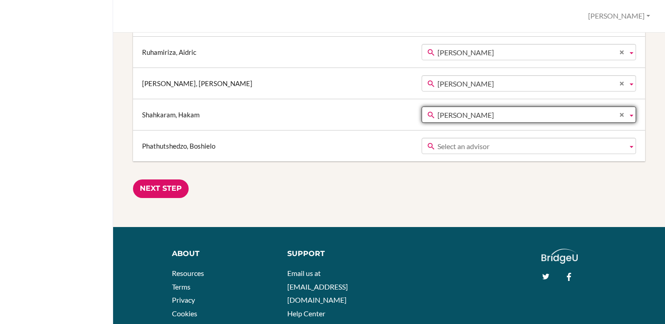
click at [632, 146] on b at bounding box center [632, 145] width 8 height 15
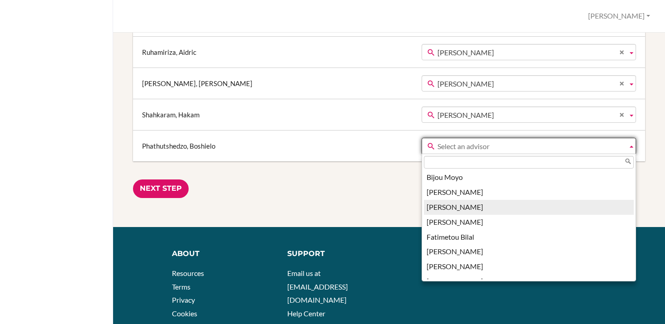
scroll to position [114, 0]
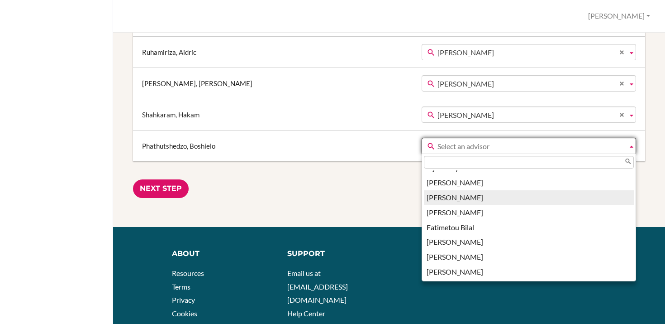
click at [424, 200] on li "Deborah Mc Corkle" at bounding box center [529, 197] width 210 height 15
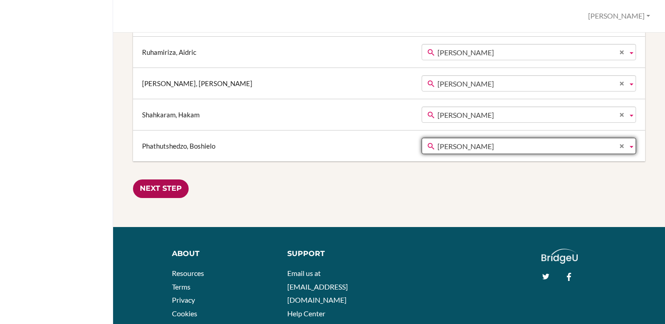
click at [162, 188] on input "Next Step" at bounding box center [161, 188] width 56 height 19
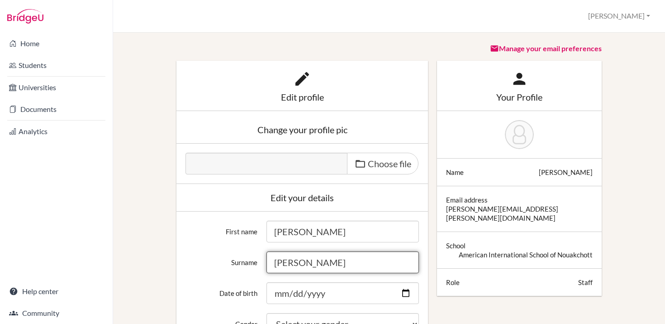
click at [289, 264] on input "Mc Corkle" at bounding box center [343, 262] width 153 height 22
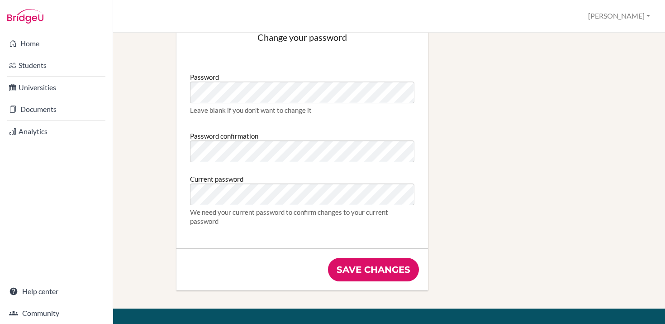
scroll to position [481, 0]
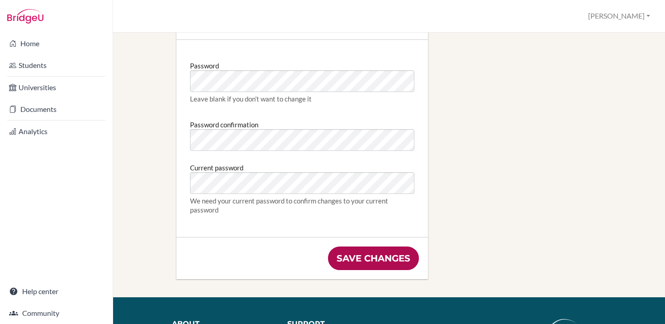
type input "McCorkle"
click at [349, 258] on input "Save changes" at bounding box center [373, 258] width 91 height 24
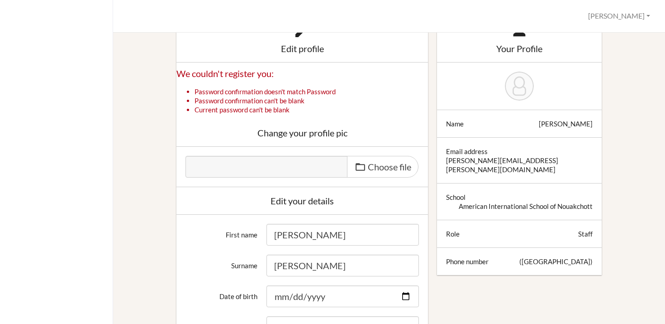
scroll to position [85, 0]
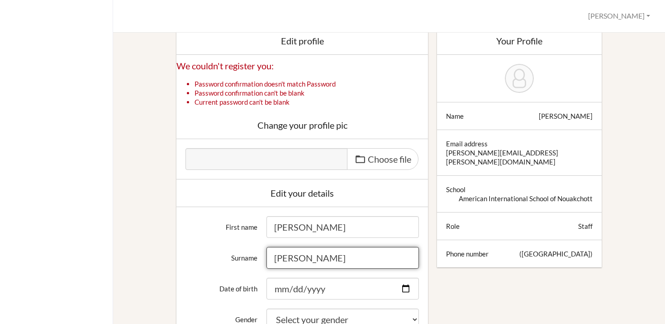
click at [287, 258] on input "McCorkle" at bounding box center [343, 258] width 153 height 22
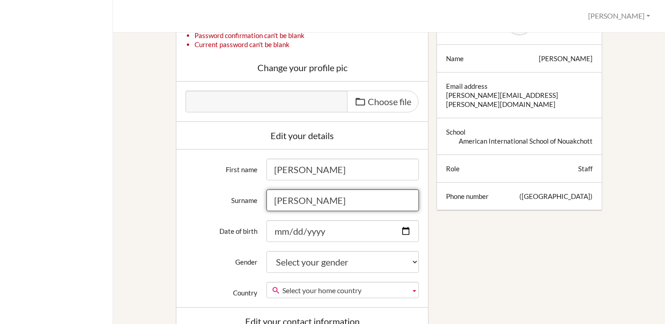
scroll to position [188, 0]
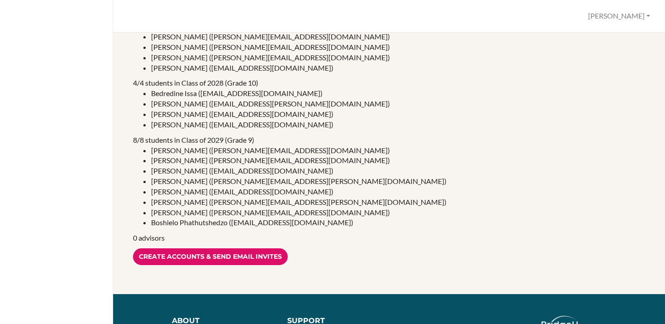
scroll to position [191, 0]
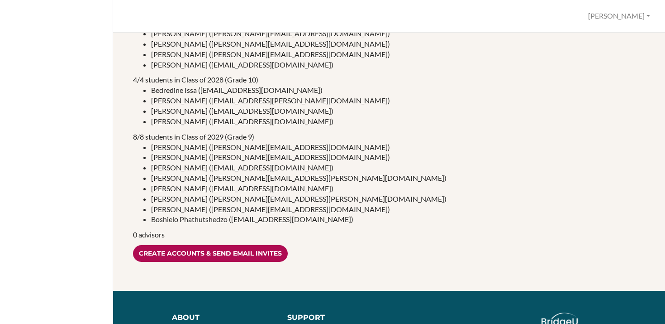
click at [197, 251] on input "Create accounts & send email invites" at bounding box center [210, 253] width 155 height 17
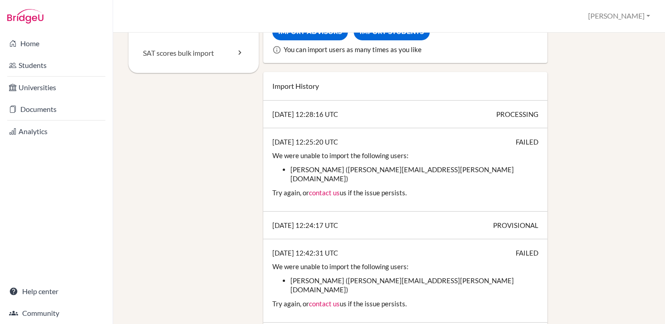
scroll to position [217, 0]
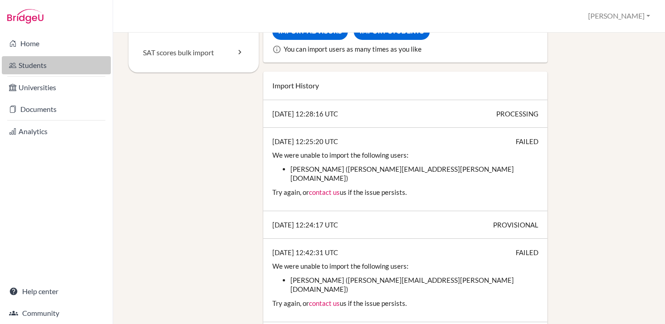
click at [45, 68] on link "Students" at bounding box center [56, 65] width 109 height 18
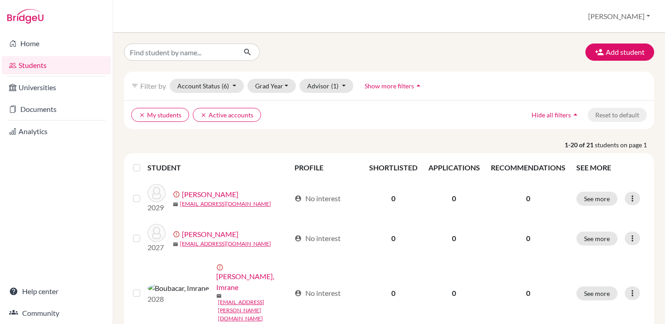
click at [418, 84] on icon "arrow_drop_up" at bounding box center [418, 85] width 9 height 9
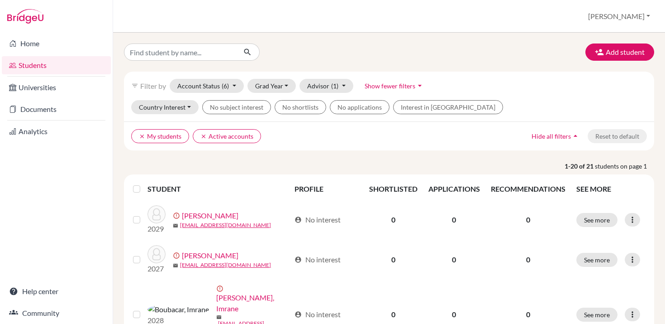
click at [86, 156] on div "Home Students Universities Documents Analytics Help center Community" at bounding box center [56, 178] width 113 height 291
click at [33, 46] on link "Home" at bounding box center [56, 43] width 109 height 18
